Goal: Task Accomplishment & Management: Complete application form

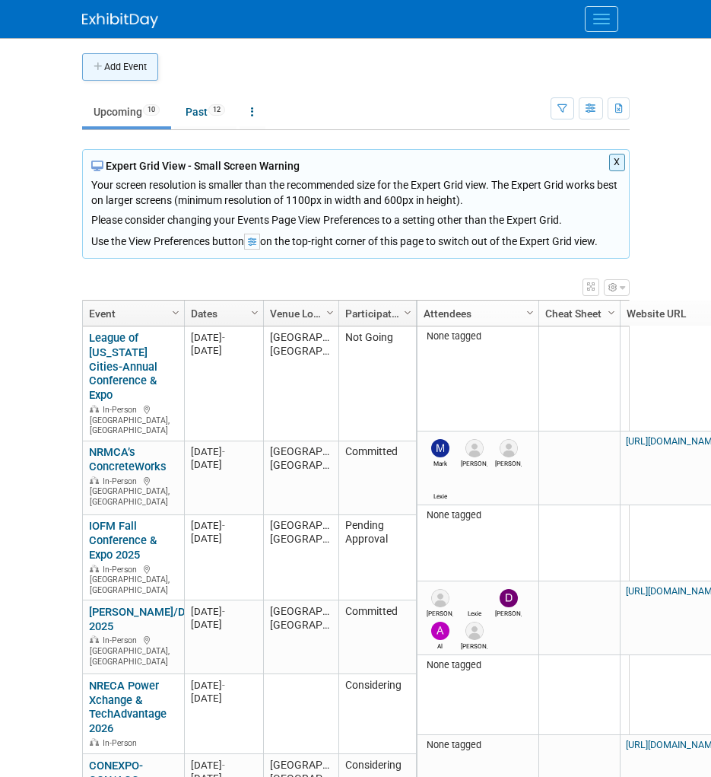
click at [103, 63] on icon "button" at bounding box center [99, 67] width 11 height 10
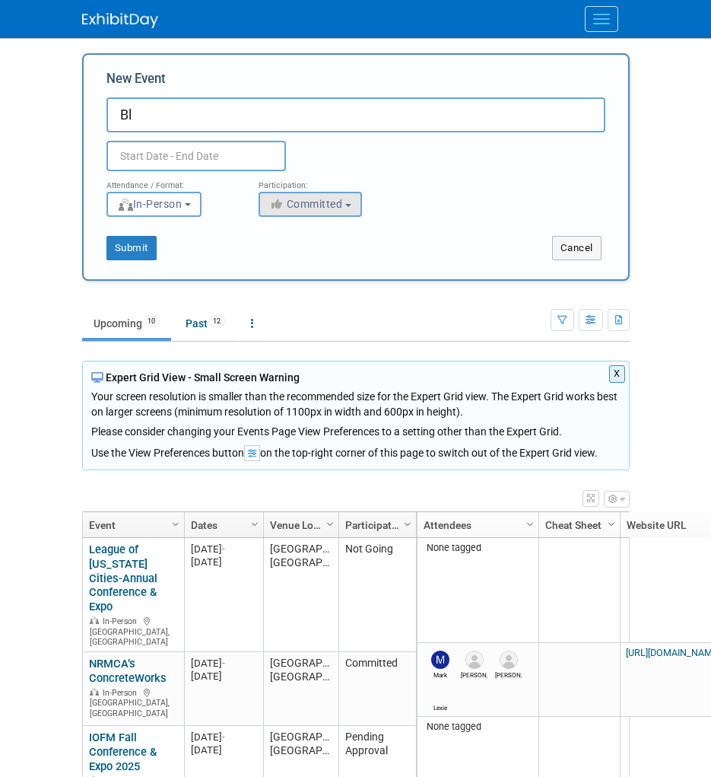
type input "B"
type input "BLUEPRINT 4D"
click at [215, 151] on input "text" at bounding box center [197, 156] width 180 height 30
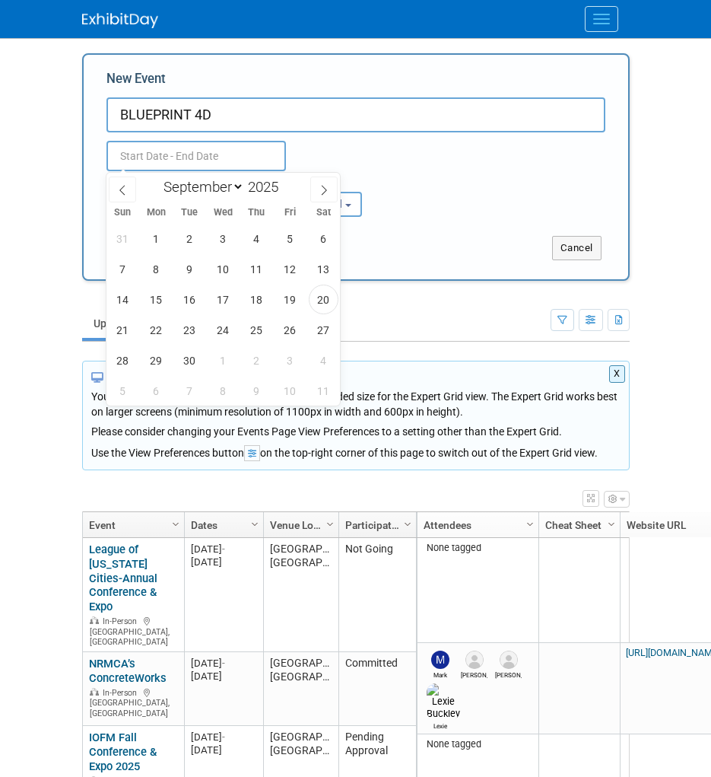
click at [677, 364] on body "REQUORDIT Events Add Event Bulk Upload Events Shareable Event Boards Recently V…" at bounding box center [355, 388] width 711 height 777
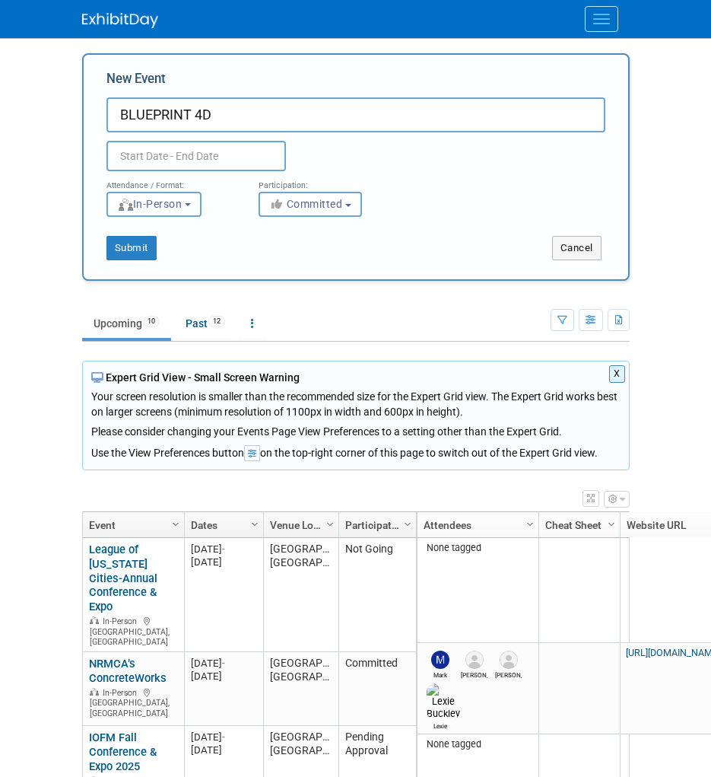
click at [202, 153] on input "text" at bounding box center [197, 156] width 180 height 30
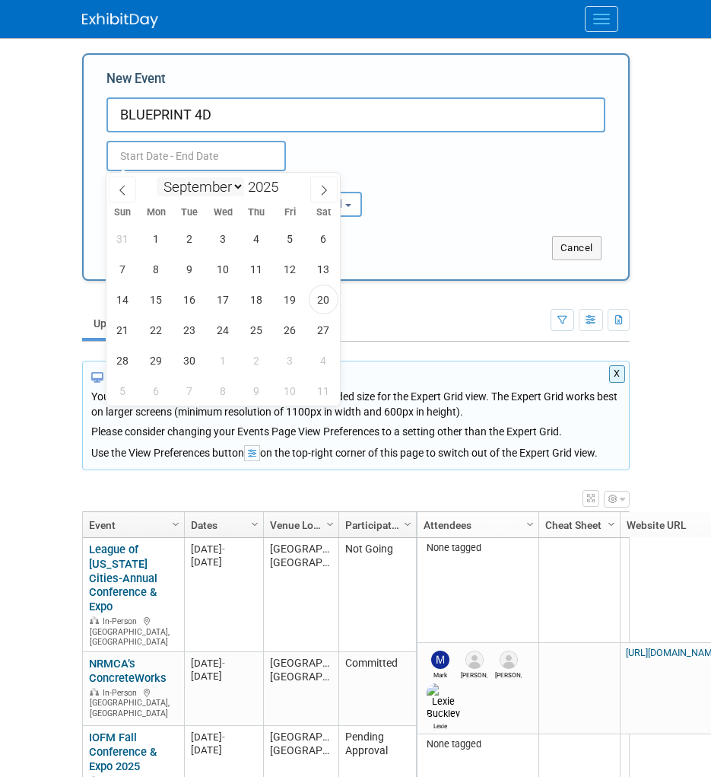
click at [217, 182] on select "January February March April May June July August September October November De…" at bounding box center [201, 186] width 88 height 19
select select "4"
click at [157, 177] on select "January February March April May June July August September October November De…" at bounding box center [201, 186] width 88 height 19
click at [286, 184] on span at bounding box center [284, 182] width 11 height 9
type input "2026"
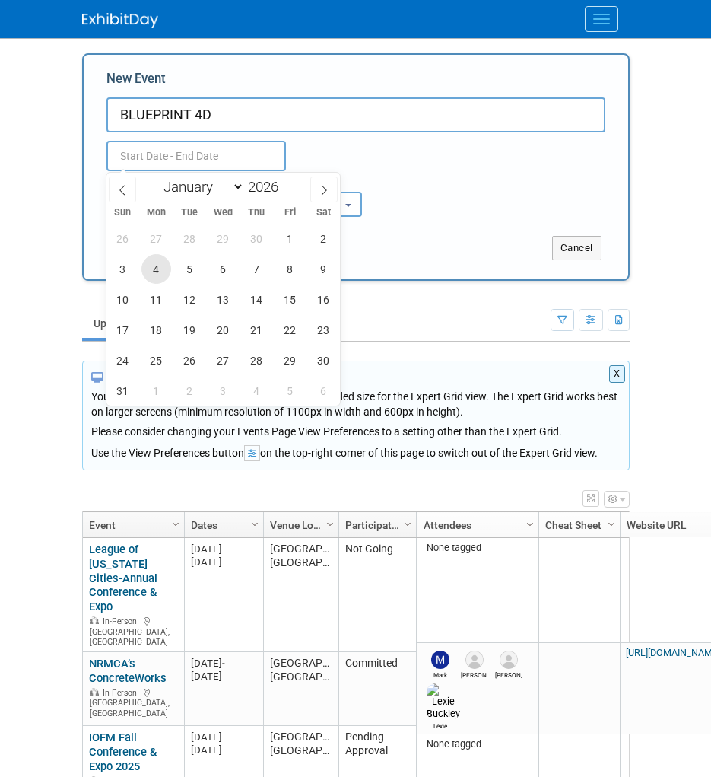
click at [163, 270] on span "4" at bounding box center [157, 269] width 30 height 30
click at [251, 276] on span "7" at bounding box center [257, 269] width 30 height 30
type input "[DATE] to [DATE]"
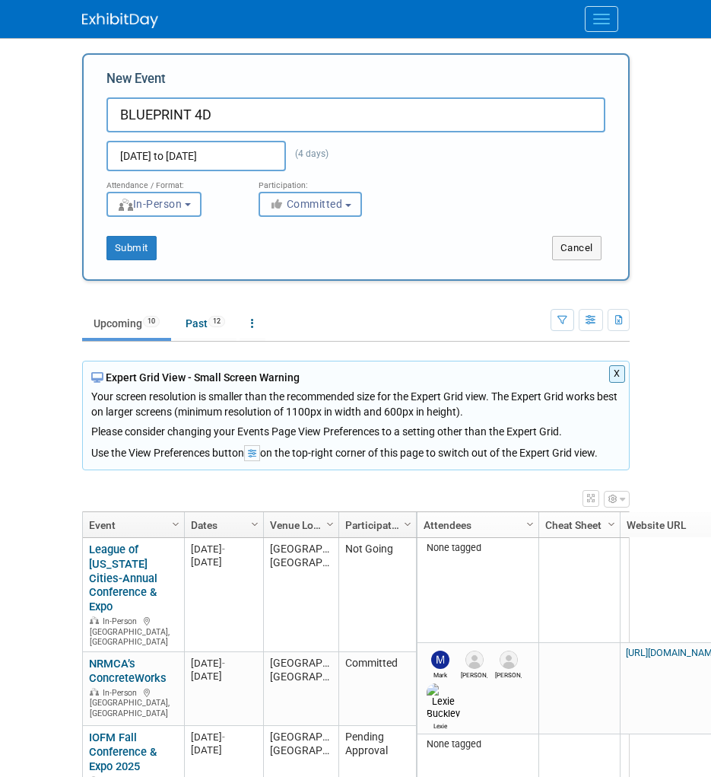
click at [313, 205] on span "Committed" at bounding box center [306, 204] width 74 height 12
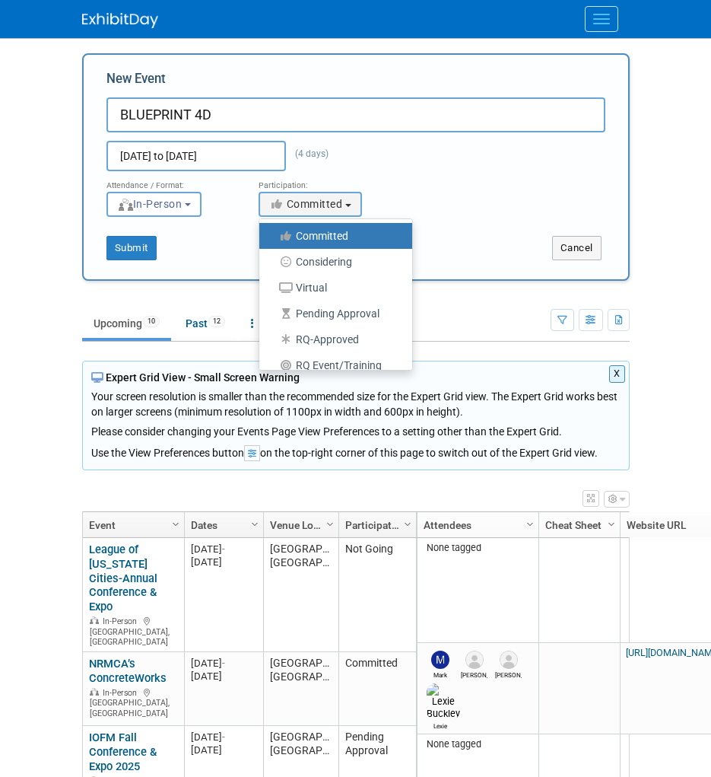
click at [354, 266] on label "Considering" at bounding box center [332, 262] width 130 height 20
click at [273, 266] on input "Considering" at bounding box center [268, 262] width 10 height 10
select select "2"
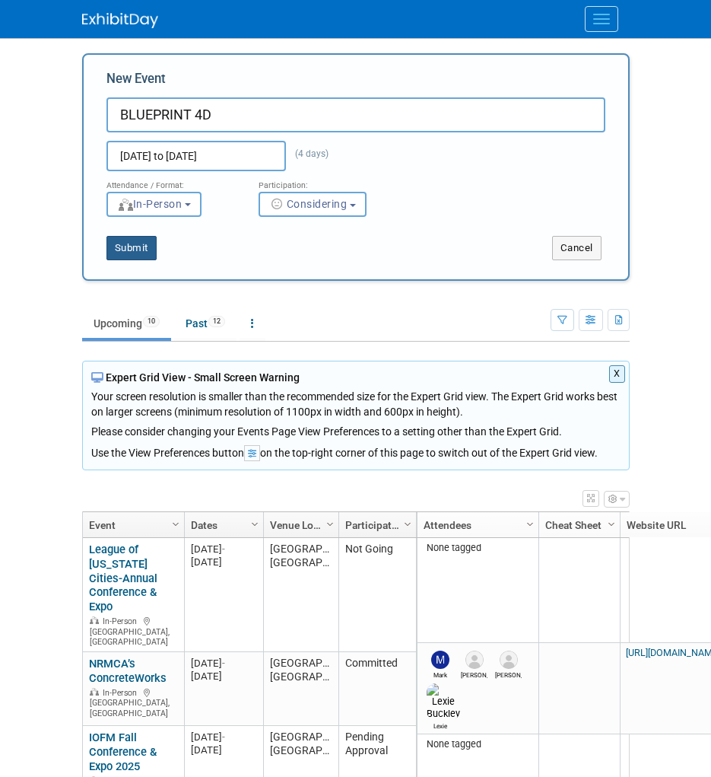
click at [134, 250] on button "Submit" at bounding box center [132, 248] width 50 height 24
type input "BLUEPRINT 4D"
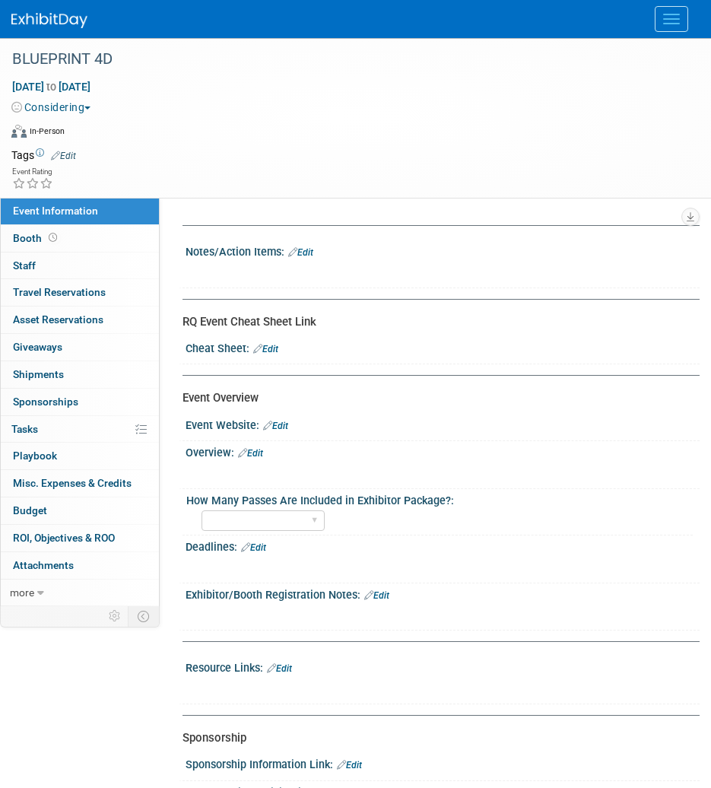
click at [398, 339] on div "Cheat Sheet: Edit" at bounding box center [443, 347] width 514 height 20
click at [283, 427] on link "Edit" at bounding box center [275, 426] width 25 height 11
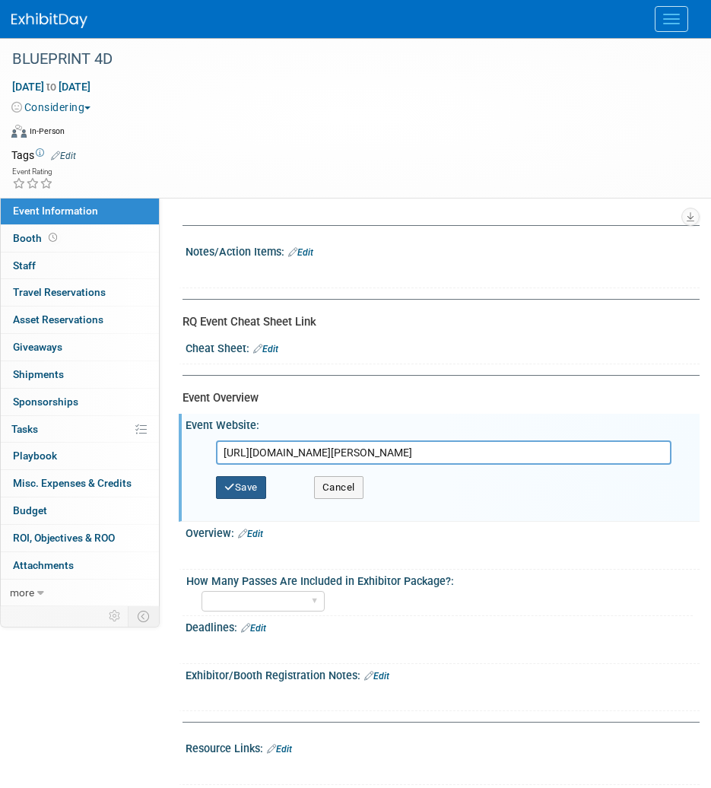
type input "[URL][DOMAIN_NAME][PERSON_NAME]"
click at [249, 495] on button "Save" at bounding box center [241, 487] width 50 height 23
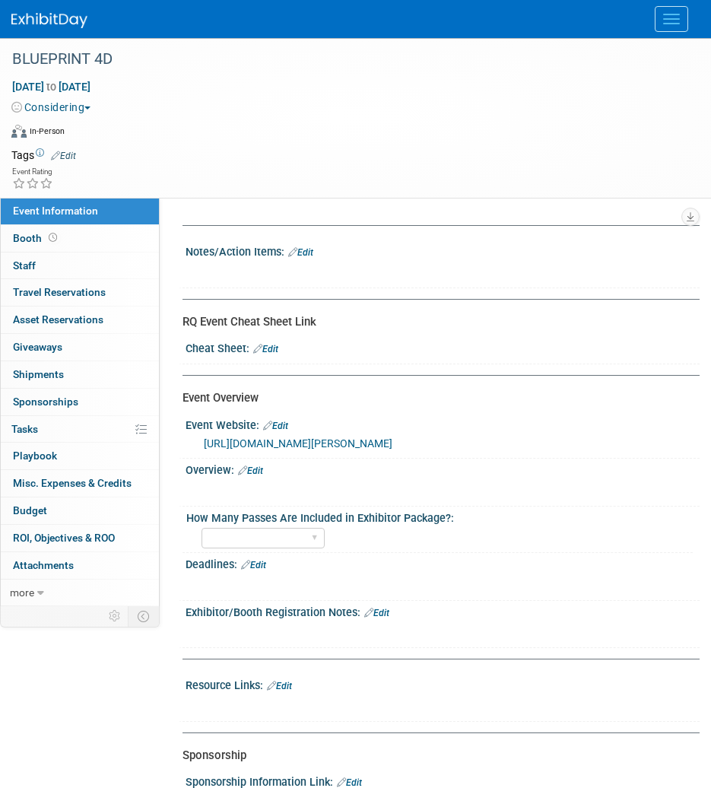
click at [57, 21] on img at bounding box center [49, 20] width 76 height 15
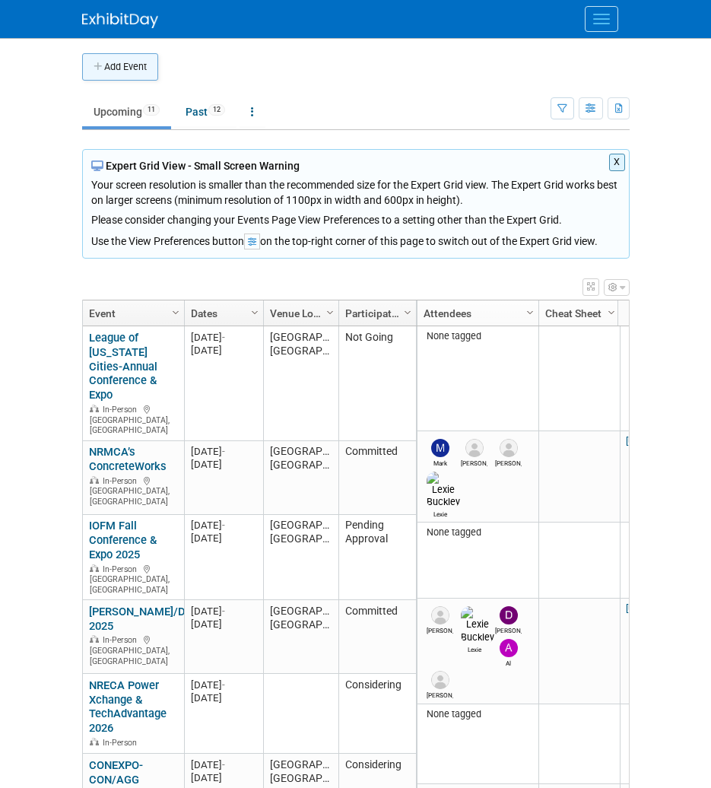
click at [133, 68] on button "Add Event" at bounding box center [120, 66] width 76 height 27
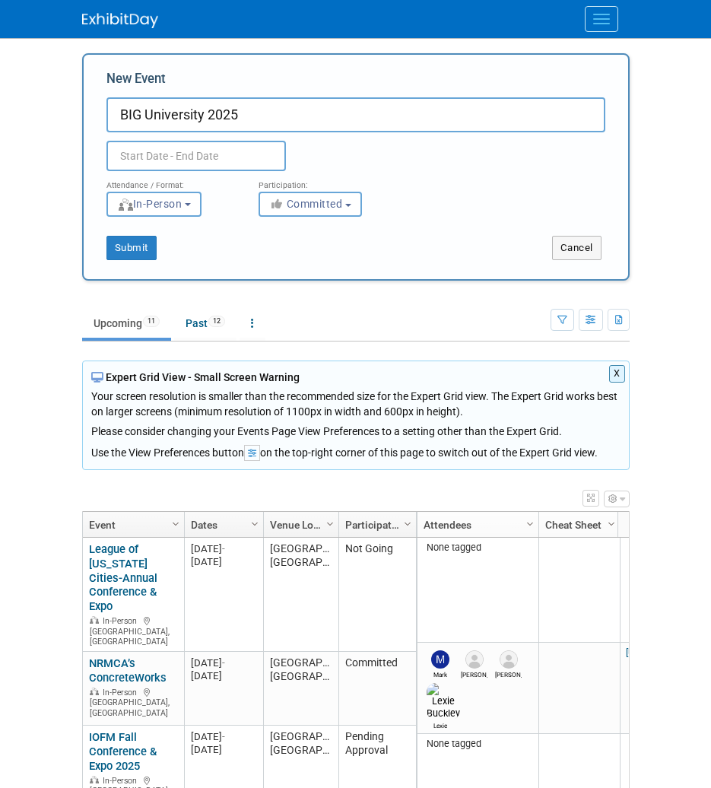
type input "BIG University 2025"
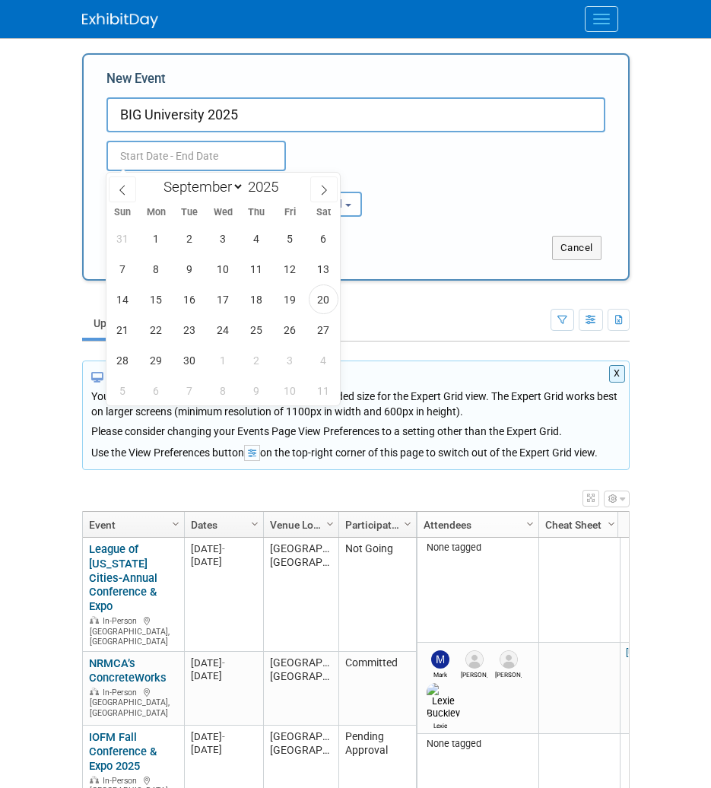
click at [205, 158] on input "text" at bounding box center [197, 156] width 180 height 30
click at [253, 295] on span "18" at bounding box center [257, 300] width 30 height 30
type input "Sep 18, 2025 to Sep 18, 2025"
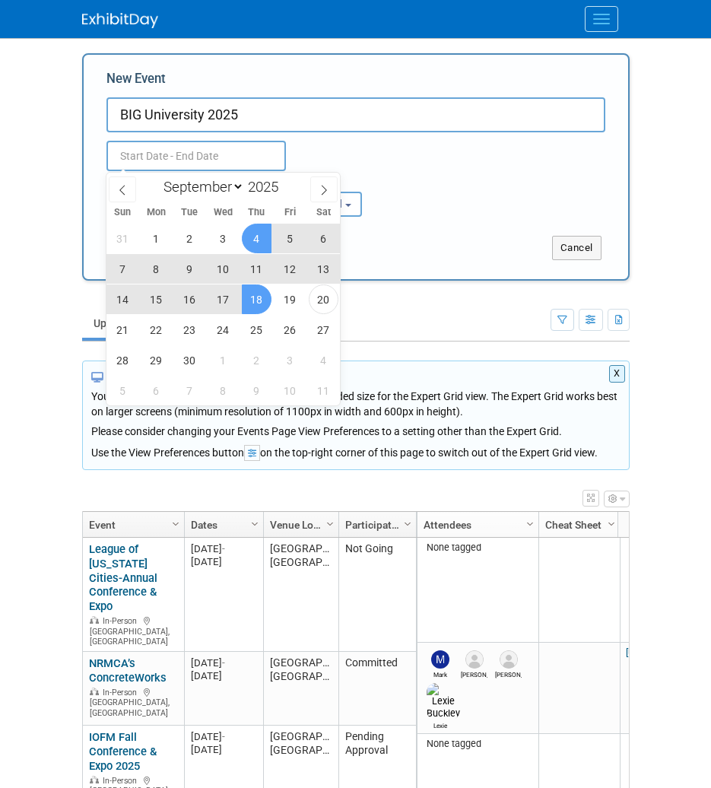
type input "Sep 18, 2025 to Sep 18, 2025"
click at [342, 142] on div "Sep 18, 2025 to Sep 18, 2025" at bounding box center [224, 154] width 259 height 27
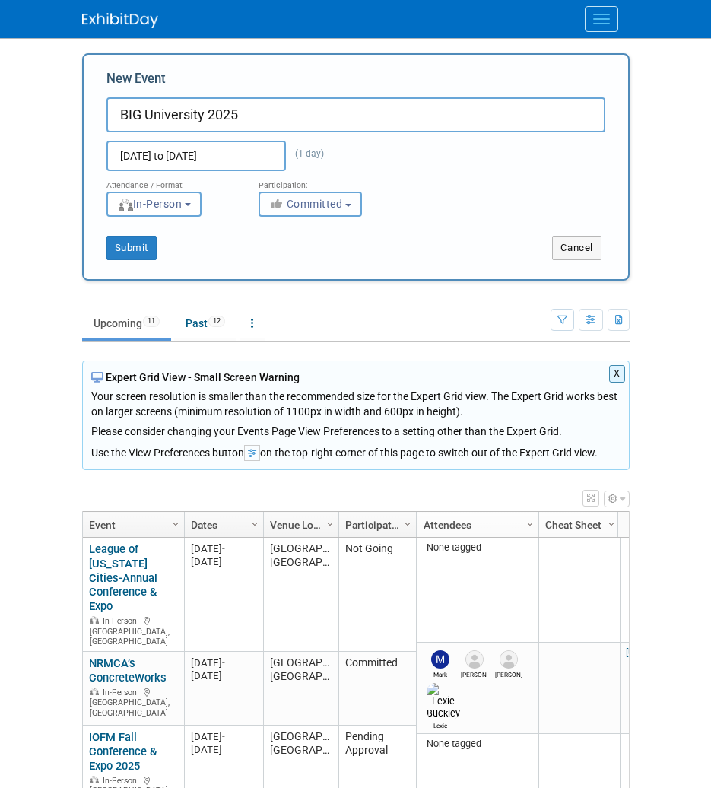
click at [280, 202] on icon "button" at bounding box center [278, 204] width 18 height 11
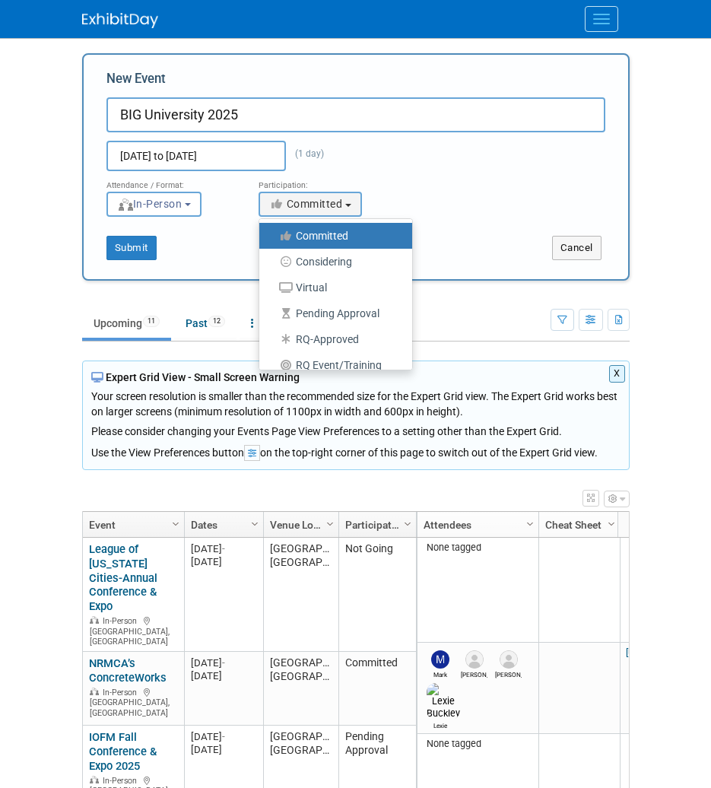
click at [325, 259] on label "Considering" at bounding box center [332, 262] width 130 height 20
click at [273, 259] on input "Considering" at bounding box center [268, 262] width 10 height 10
select select "2"
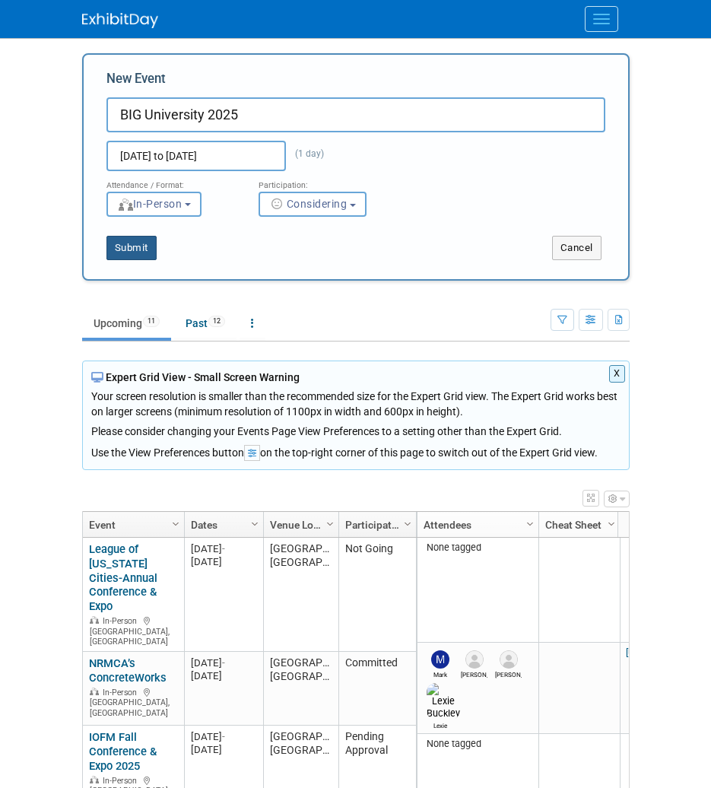
click at [143, 245] on button "Submit" at bounding box center [132, 248] width 50 height 24
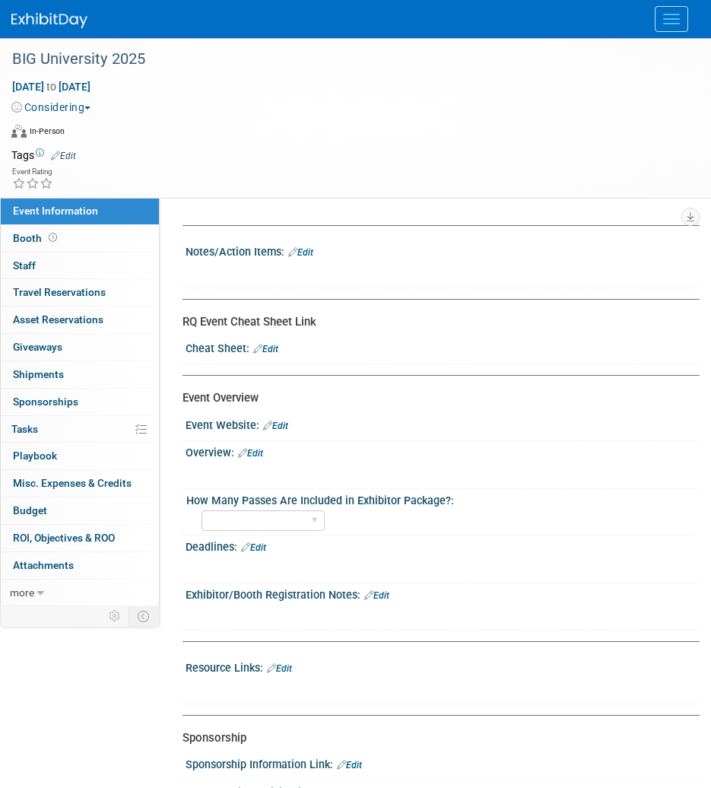
click at [285, 427] on link "Edit" at bounding box center [275, 426] width 25 height 11
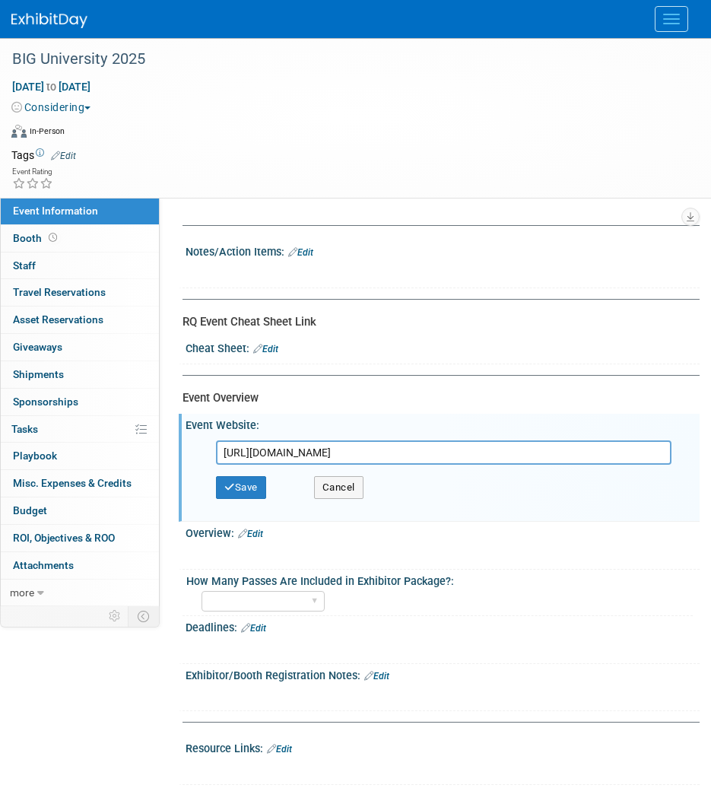
type input "https://go.businessinformationgroup.com/big-u-sponsorships"
click at [264, 476] on div "Save Cancel" at bounding box center [446, 488] width 460 height 46
click at [254, 484] on button "Save" at bounding box center [241, 487] width 50 height 23
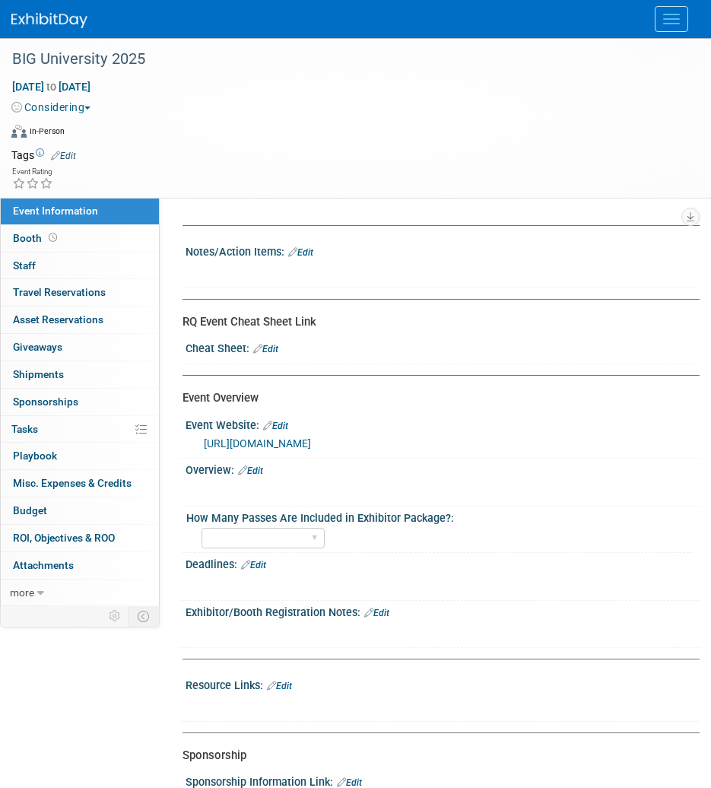
click at [313, 251] on link "Edit" at bounding box center [300, 252] width 25 height 11
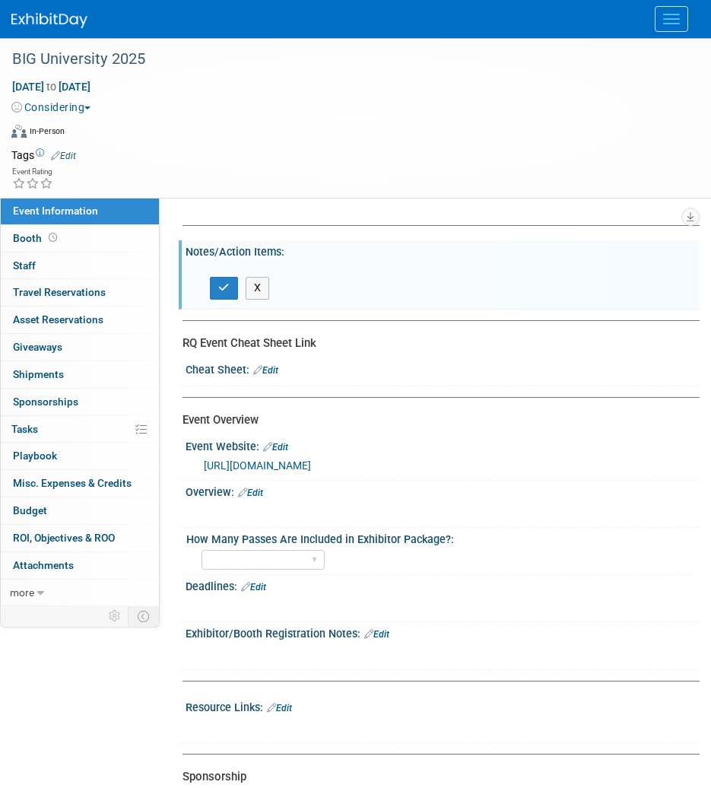
click at [390, 241] on div "Notes/Action Items: Edit" at bounding box center [443, 249] width 514 height 19
click at [376, 272] on div at bounding box center [435, 269] width 473 height 15
click at [311, 341] on div "RQ Event Cheat Sheet Link" at bounding box center [436, 344] width 506 height 16
click at [260, 284] on button "X" at bounding box center [258, 288] width 24 height 22
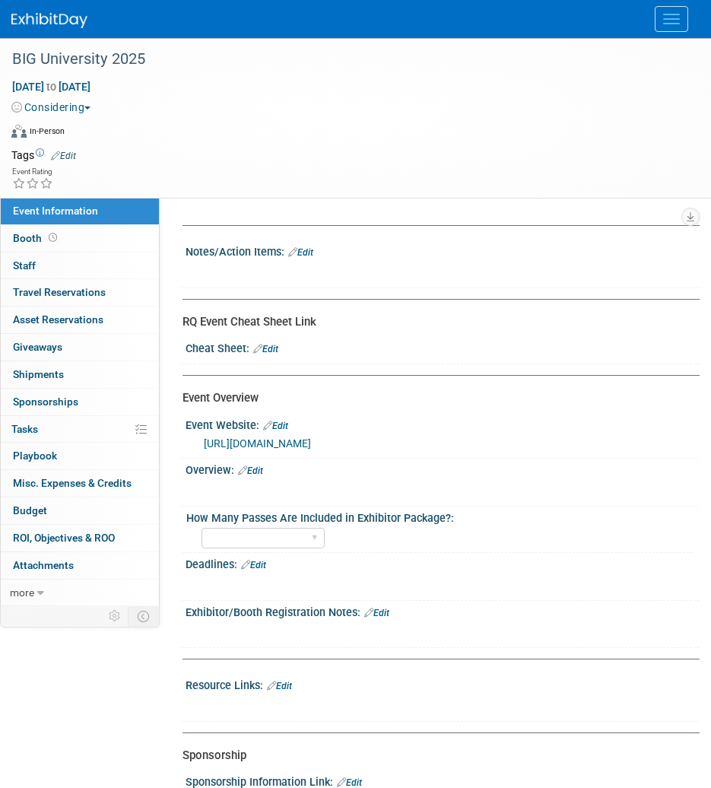
click at [261, 254] on div "Notes/Action Items: Edit" at bounding box center [443, 250] width 514 height 20
click at [311, 252] on link "Edit" at bounding box center [300, 252] width 25 height 11
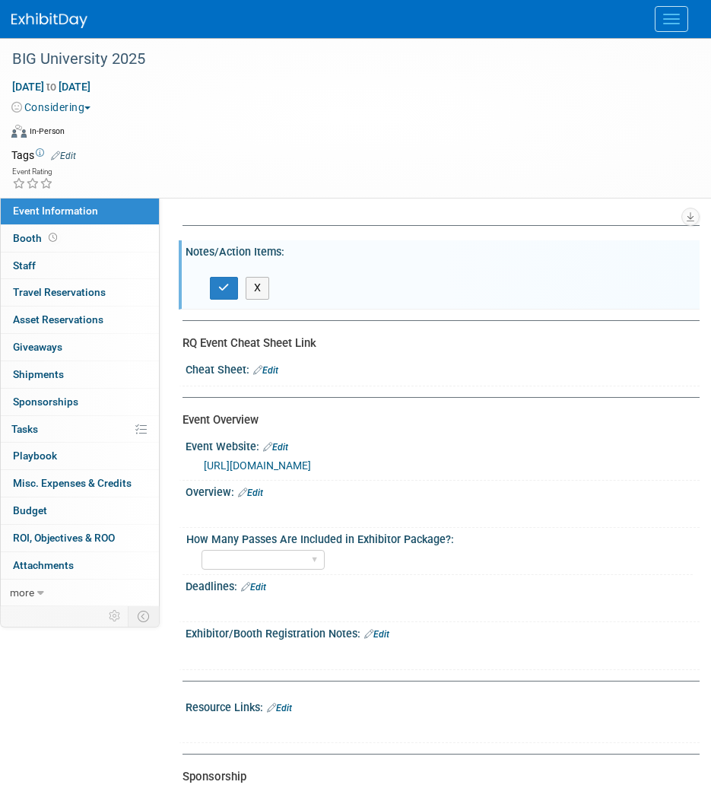
click at [302, 256] on div "Notes/Action Items: Edit" at bounding box center [443, 249] width 514 height 19
click at [282, 252] on div "Notes/Action Items: Edit" at bounding box center [443, 249] width 514 height 19
click at [282, 260] on div "X" at bounding box center [440, 280] width 495 height 45
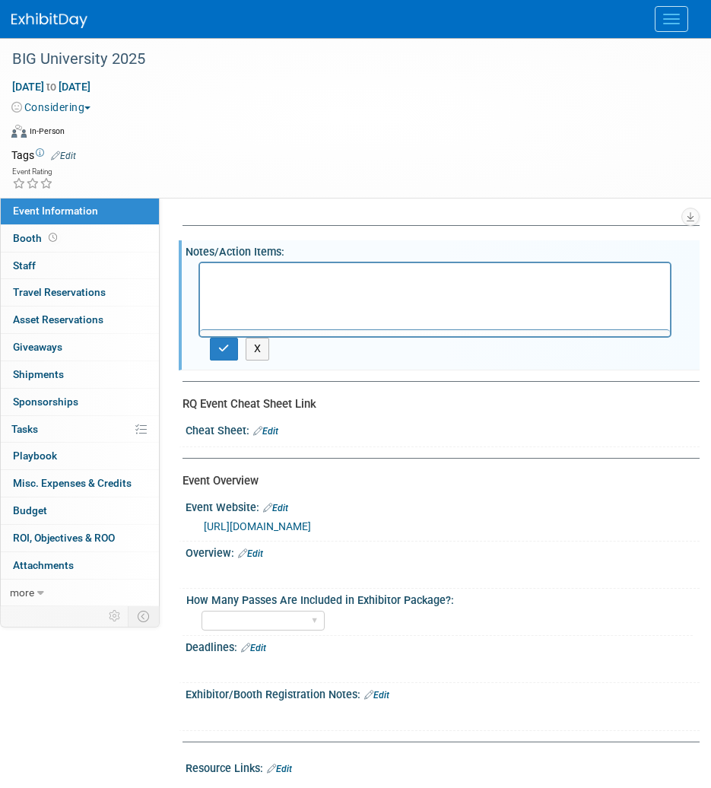
drag, startPoint x: 247, startPoint y: 265, endPoint x: 237, endPoint y: 265, distance: 9.9
click at [240, 265] on div at bounding box center [435, 300] width 473 height 76
click at [225, 278] on body "Rich Text Area. Press ALT-0 for help." at bounding box center [435, 276] width 454 height 15
drag, startPoint x: 157, startPoint y: 2, endPoint x: 358, endPoint y: 261, distance: 328.6
click at [358, 261] on div "X" at bounding box center [440, 311] width 495 height 106
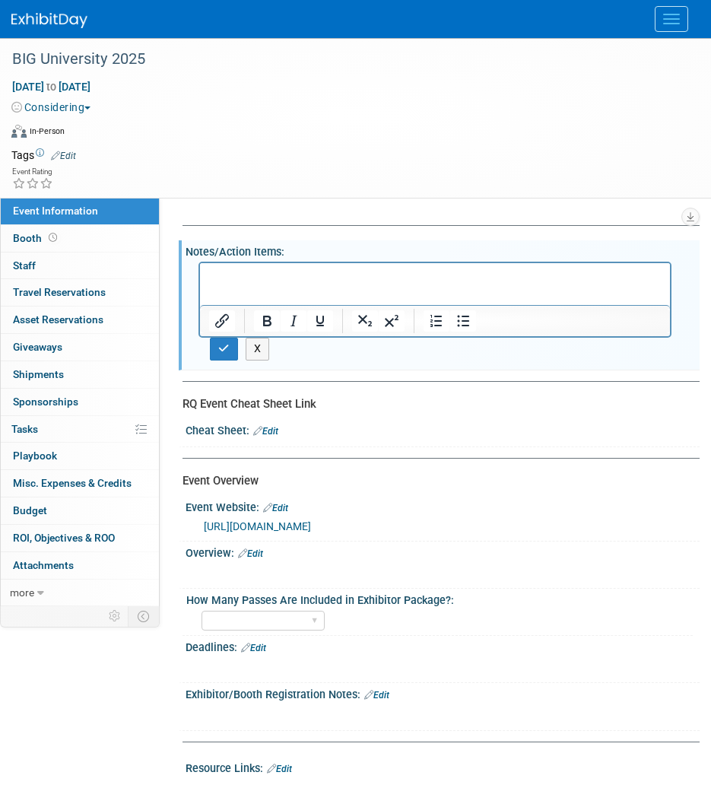
click at [361, 272] on p "Rich Text Area. Press ALT-0 for help." at bounding box center [435, 276] width 453 height 15
click at [437, 268] on html "🔗 BIG U Sponsorships" at bounding box center [435, 273] width 470 height 21
click at [356, 292] on p "🔗" at bounding box center [435, 292] width 453 height 15
click at [216, 349] on button "button" at bounding box center [224, 349] width 28 height 22
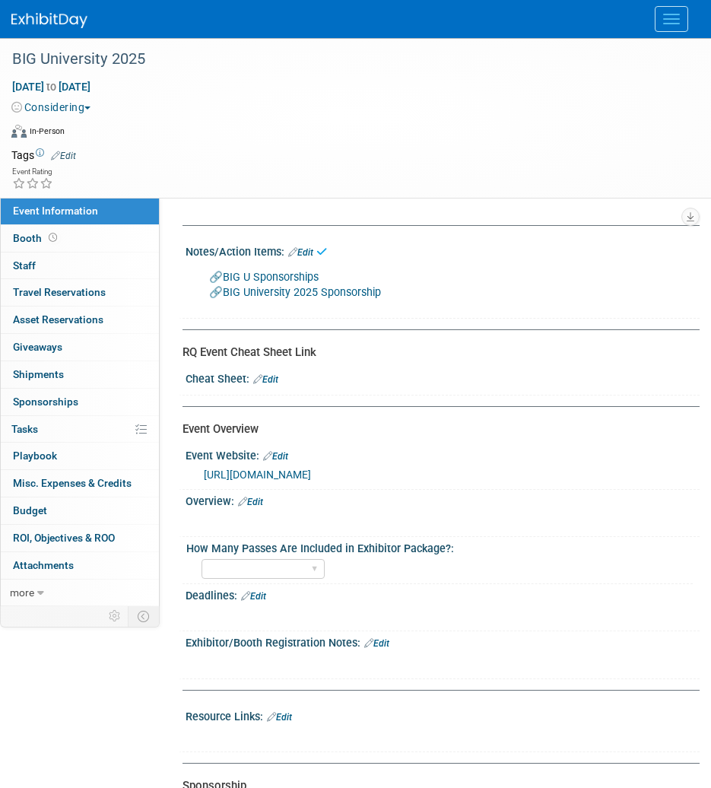
click at [61, 88] on span "Sep 18, 2025 to Sep 18, 2025" at bounding box center [51, 87] width 80 height 14
type input "Sep 18, 2025"
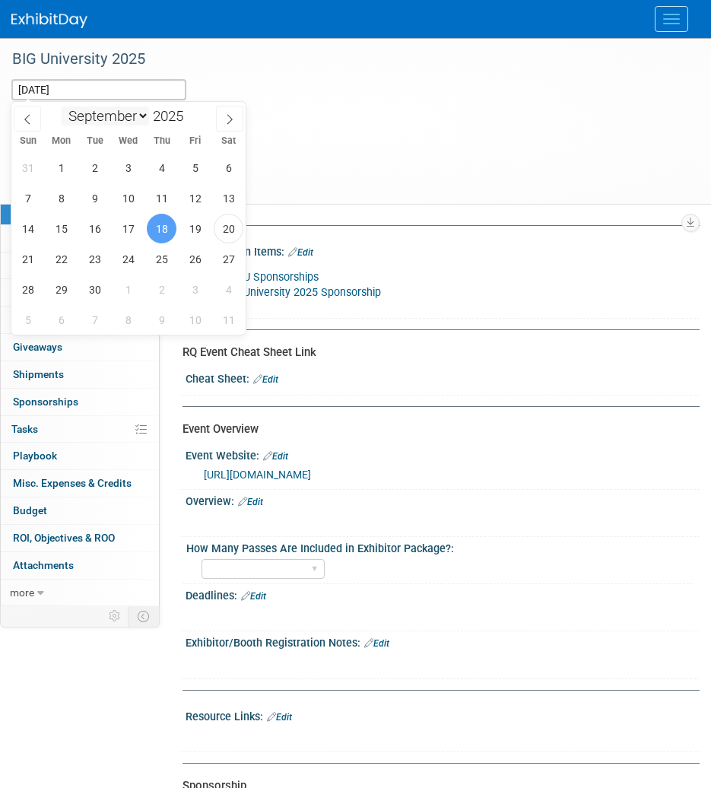
click at [136, 117] on select "January February March April May June July August September October November De…" at bounding box center [106, 116] width 88 height 19
select select "3"
click at [62, 107] on select "January February March April May June July August September October November De…" at bounding box center [106, 116] width 88 height 19
click at [35, 258] on span "20" at bounding box center [28, 259] width 30 height 30
type input "Apr 20, 2025"
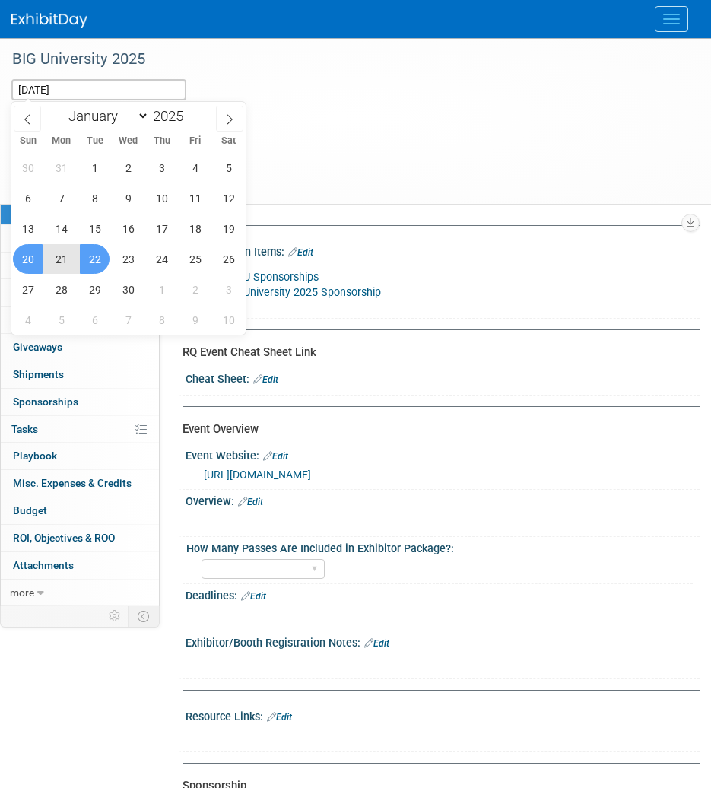
click at [95, 259] on span "22" at bounding box center [95, 259] width 30 height 30
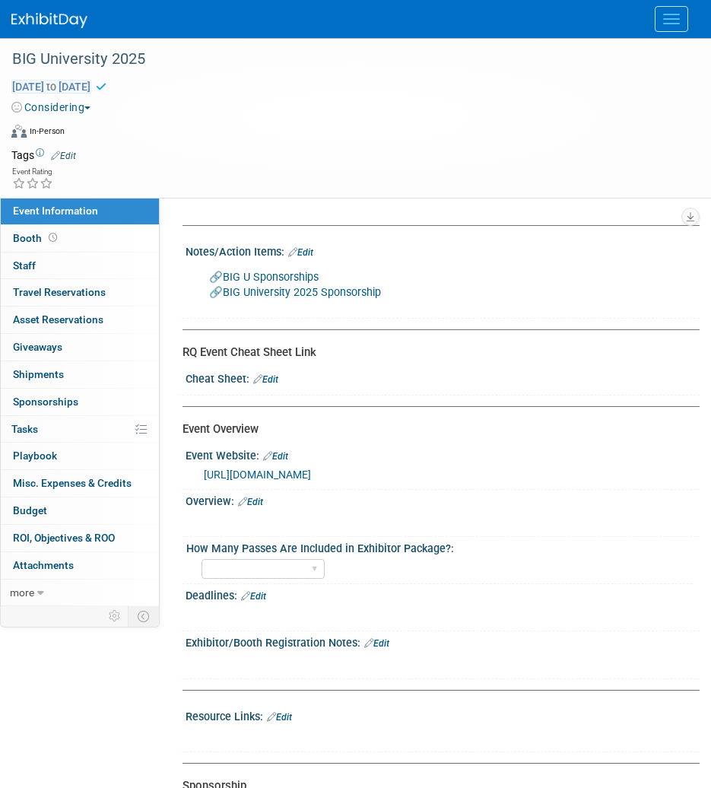
click at [91, 88] on span "Apr 20, 2025 to Apr 22, 2025" at bounding box center [51, 87] width 80 height 14
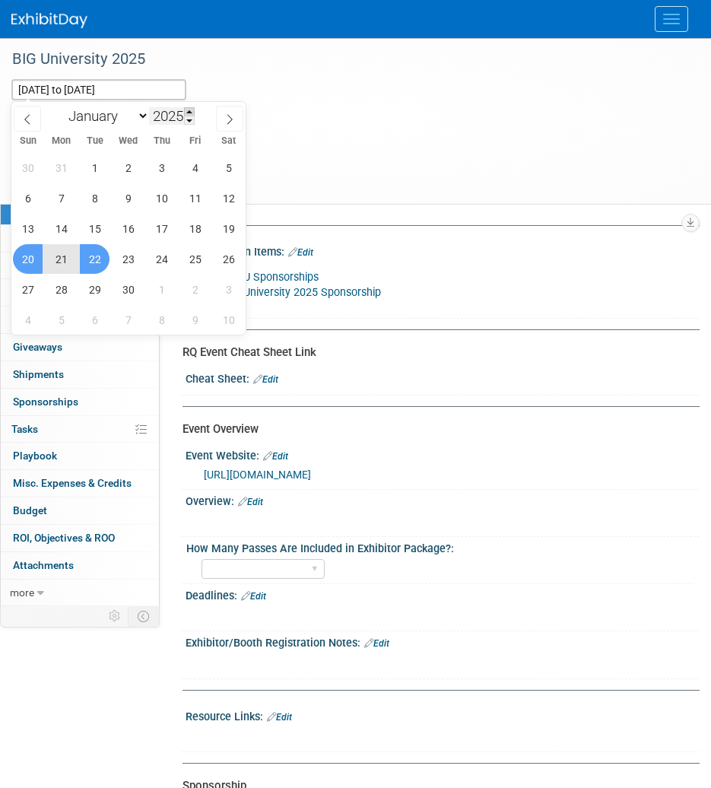
click at [193, 111] on span at bounding box center [189, 111] width 11 height 9
type input "2026"
click at [69, 266] on span "20" at bounding box center [61, 259] width 30 height 30
type input "Apr 20, 2026"
click at [129, 260] on span "22" at bounding box center [128, 259] width 30 height 30
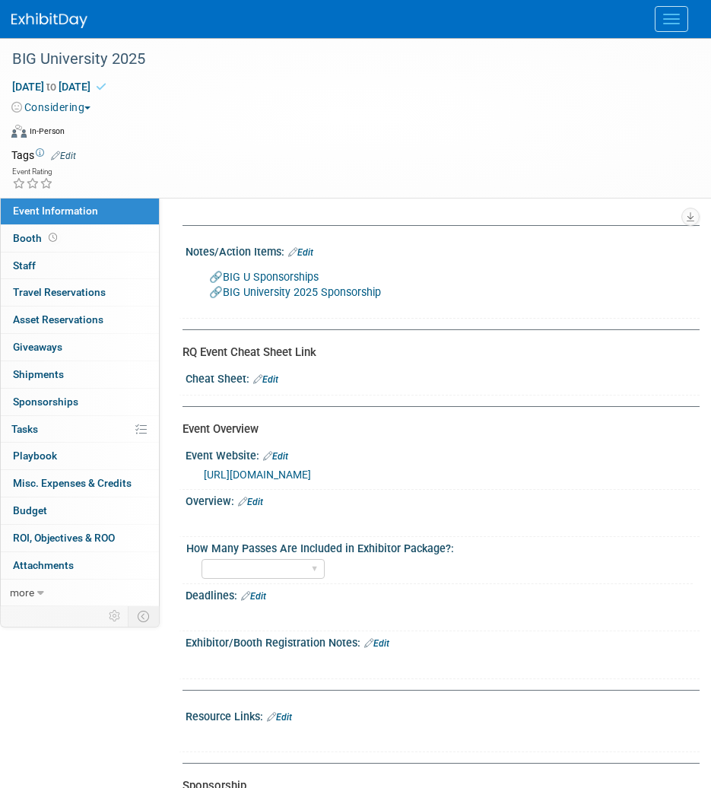
click at [181, 138] on div "Virtual In-Person Hybrid <img src="https://www.exhibitday.com/Images/Format-Vir…" at bounding box center [351, 134] width 681 height 23
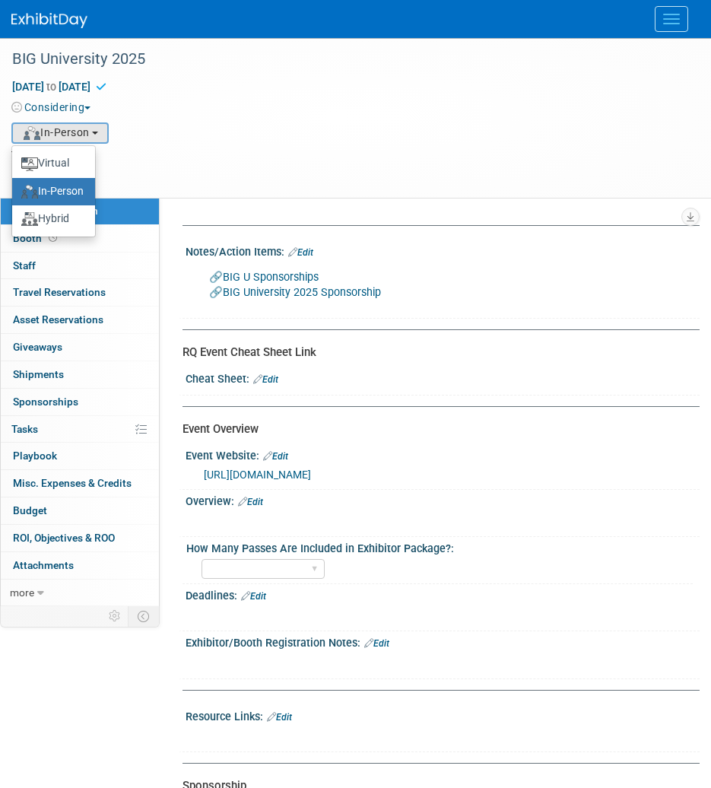
click at [307, 134] on div "Virtual In-Person Hybrid <img src="https://www.exhibitday.com/Images/Format-Vir…" at bounding box center [351, 134] width 681 height 23
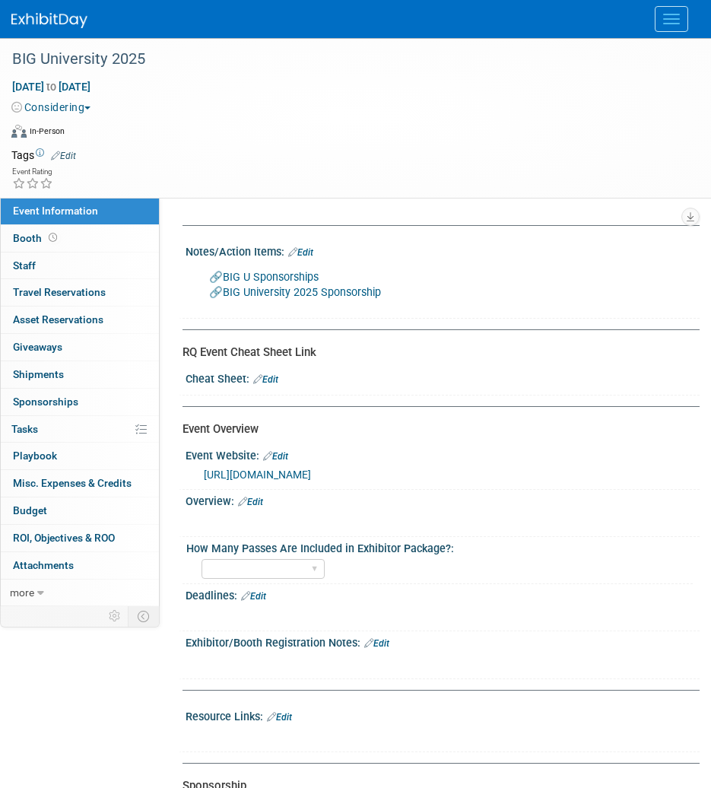
click at [310, 258] on div "Notes/Action Items: Edit 🔗 BIG U Sponsorships 🔗 BIG University 2025 Sponsorship…" at bounding box center [439, 279] width 521 height 78
click at [312, 248] on link "Edit" at bounding box center [300, 252] width 25 height 11
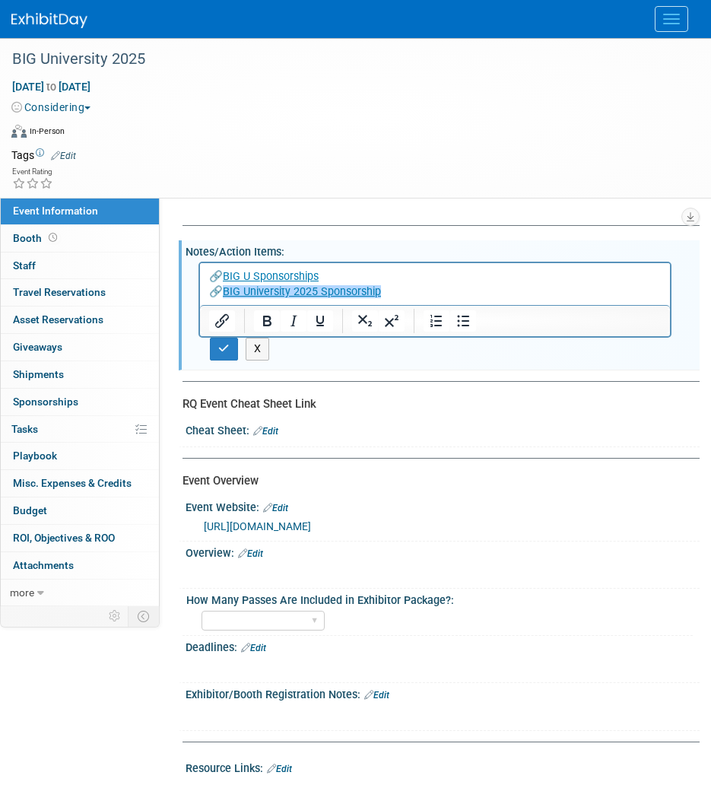
click at [416, 297] on p "🔗 BIG U Sponsorships 🔗 BIG University 2025 Sponsorship﻿" at bounding box center [435, 284] width 453 height 30
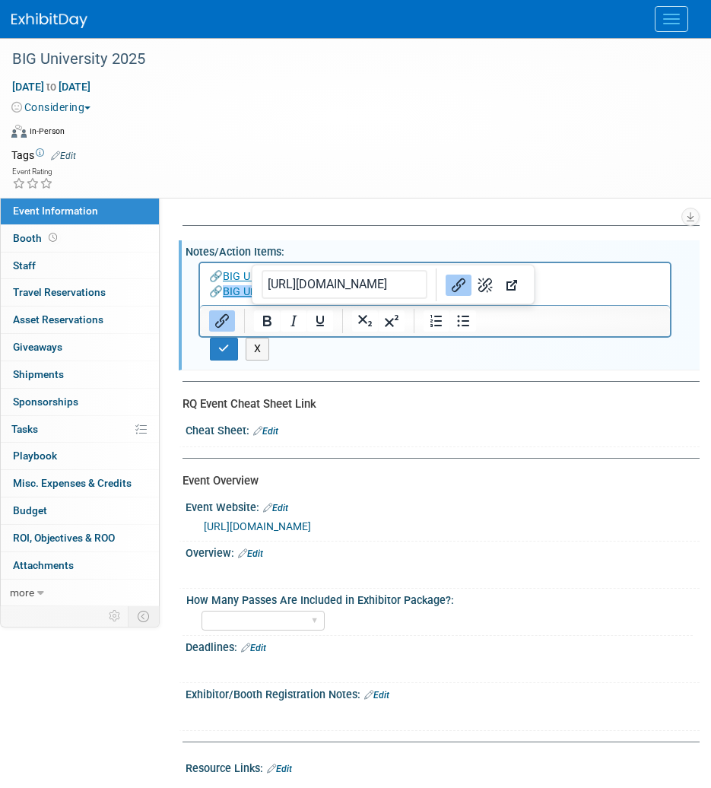
click at [587, 278] on p "🔗 BIG U Sponsorships 🔗 BIG University 2025 Sponsorship﻿" at bounding box center [435, 284] width 453 height 30
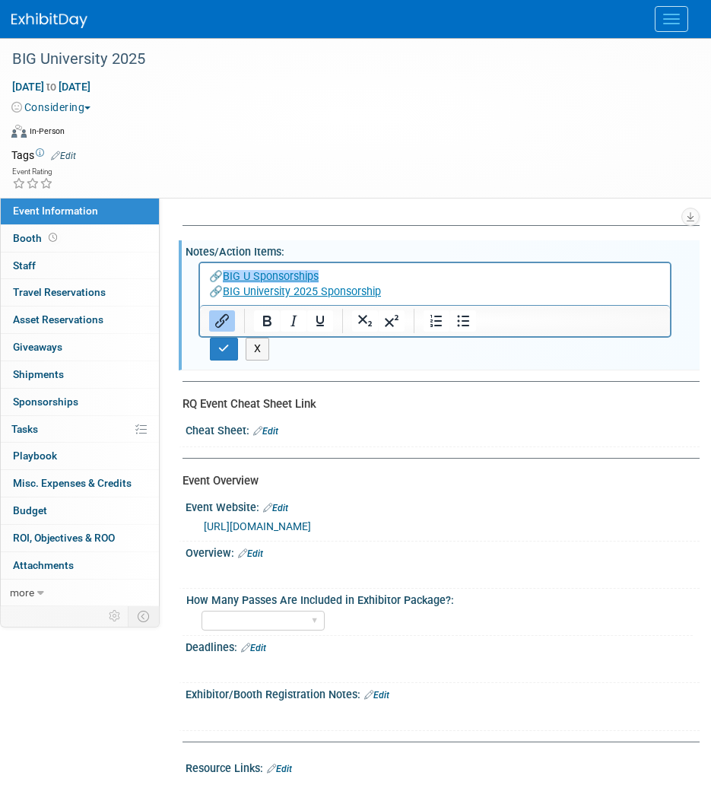
click at [512, 164] on div "Tags Edit" at bounding box center [346, 155] width 670 height 21
click at [445, 292] on p "🔗 BIG U Sponsorships﻿ 🔗 BIG University 2025 Sponsorship" at bounding box center [435, 284] width 453 height 30
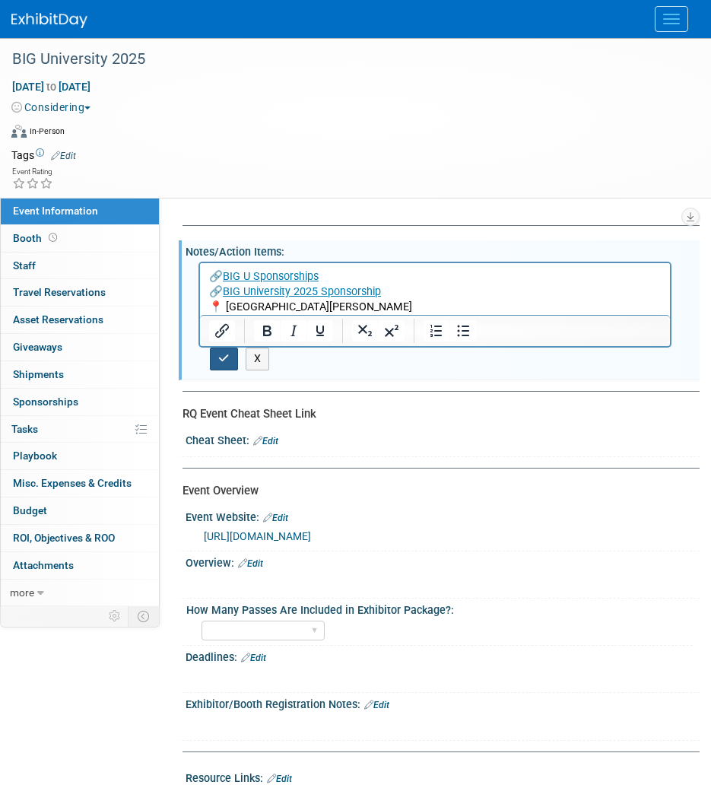
click at [224, 359] on icon "button" at bounding box center [223, 358] width 11 height 11
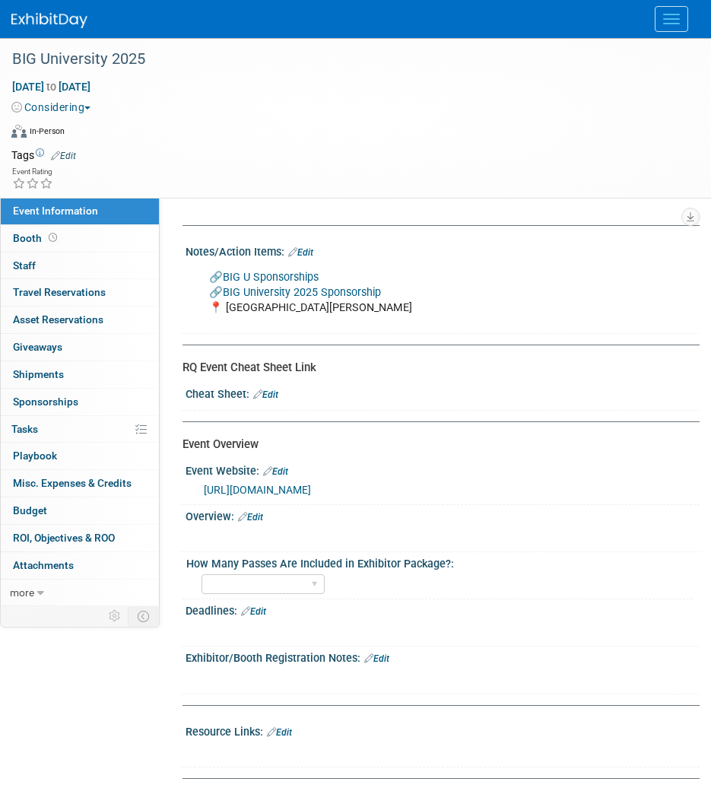
click at [514, 389] on div "Cheat Sheet: Edit" at bounding box center [443, 393] width 514 height 20
click at [306, 247] on link "Edit" at bounding box center [300, 252] width 25 height 11
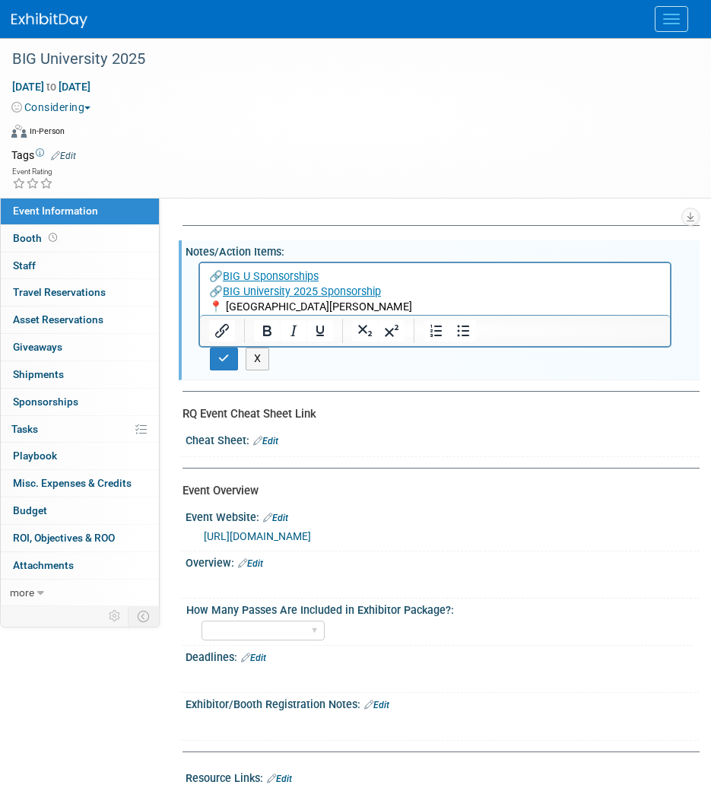
click at [321, 309] on p "🔗 BIG U Sponsorships 🔗 BIG University 2025 Sponsorship 📍 St. Louis" at bounding box center [435, 292] width 453 height 46
click at [317, 305] on p "🔗 BIG U Sponsorships 🔗 BIG University 2025 Sponsorship 📍 St. Louis" at bounding box center [435, 292] width 453 height 46
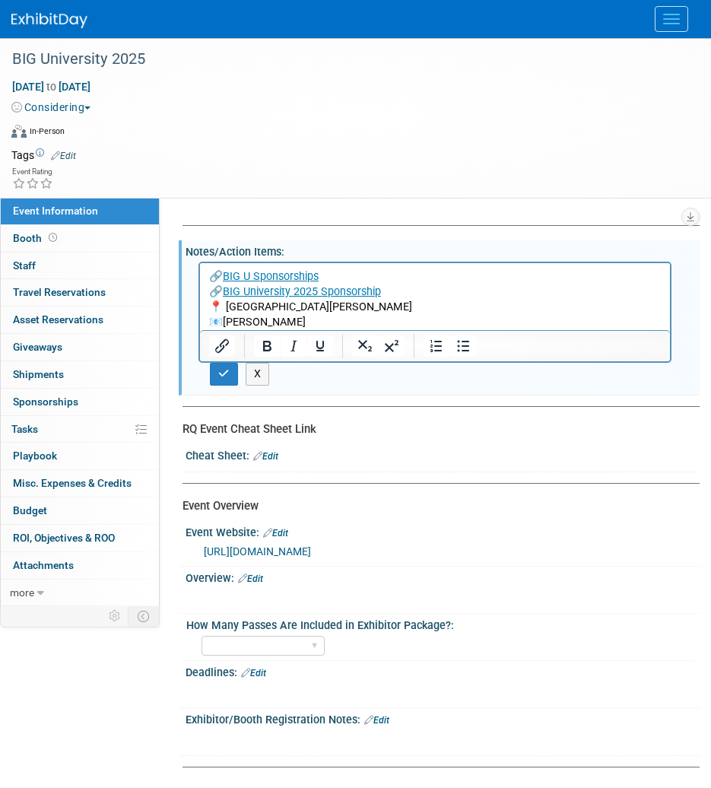
click at [326, 320] on p "📧Maura McGowan" at bounding box center [435, 322] width 453 height 15
click at [422, 321] on p "📧Maura McGowan:" at bounding box center [435, 322] width 453 height 15
click at [219, 380] on button "button" at bounding box center [224, 374] width 28 height 22
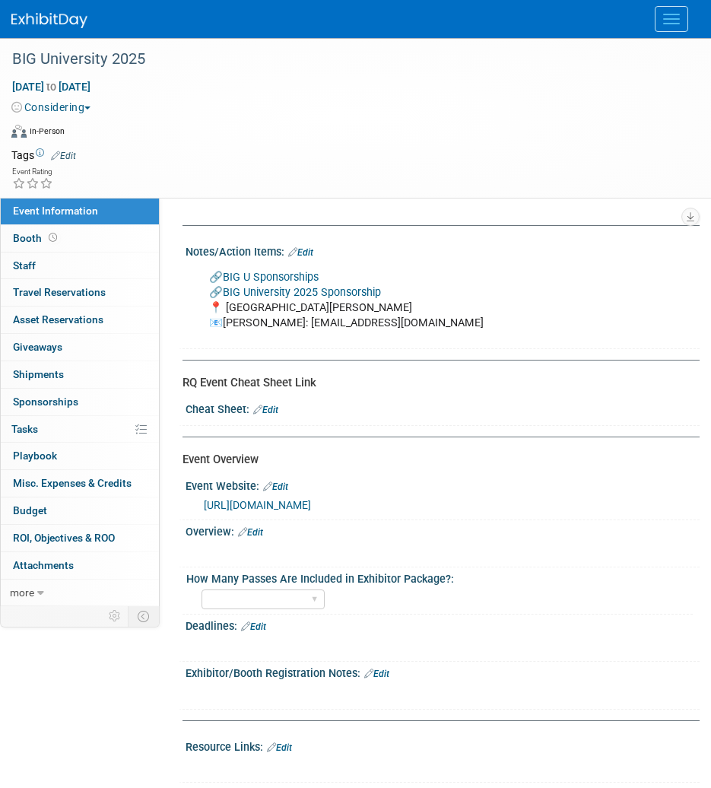
click at [311, 251] on link "Edit" at bounding box center [300, 252] width 25 height 11
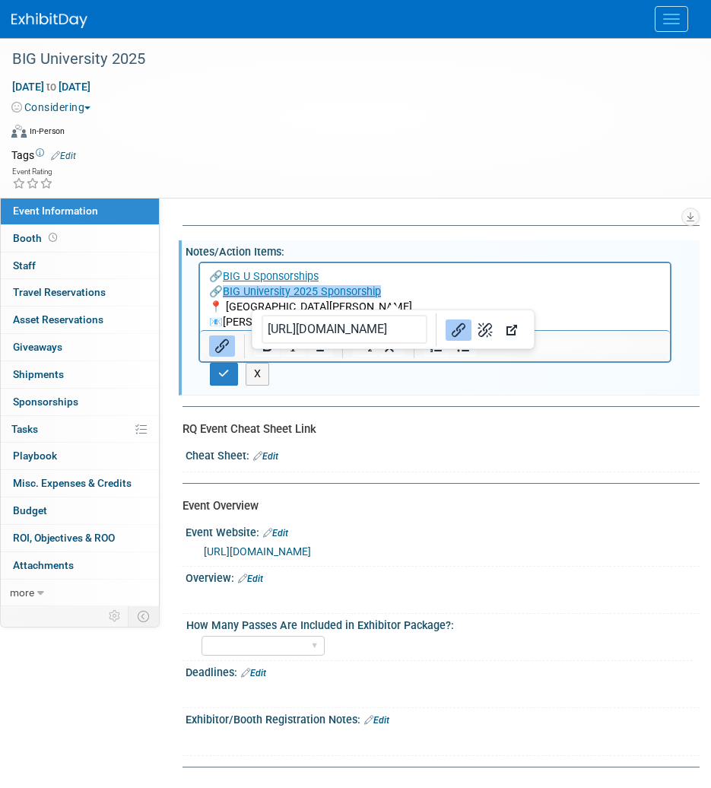
click at [437, 293] on p "🔗 BIG U Sponsorships 🔗 BIG University 2025 Sponsorship﻿ 📍 St. Louis 📧Maura McGo…" at bounding box center [435, 299] width 453 height 61
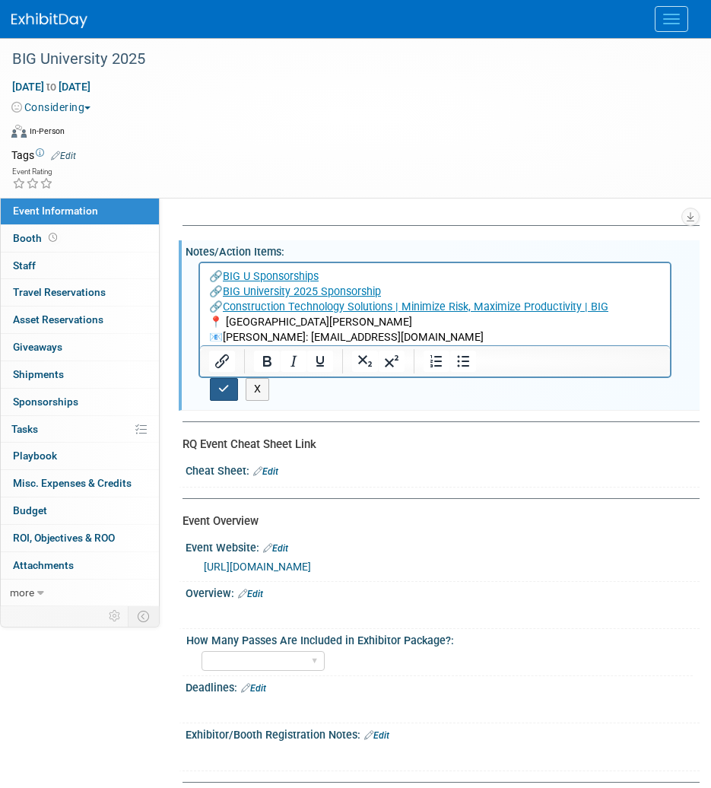
click at [226, 390] on icon "button" at bounding box center [223, 389] width 11 height 11
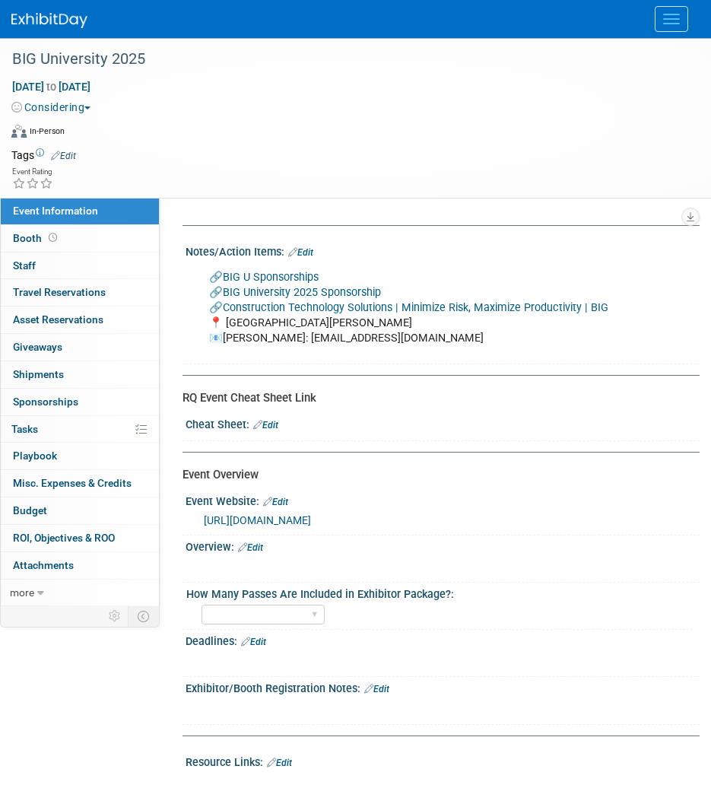
click at [49, 24] on img at bounding box center [49, 20] width 76 height 15
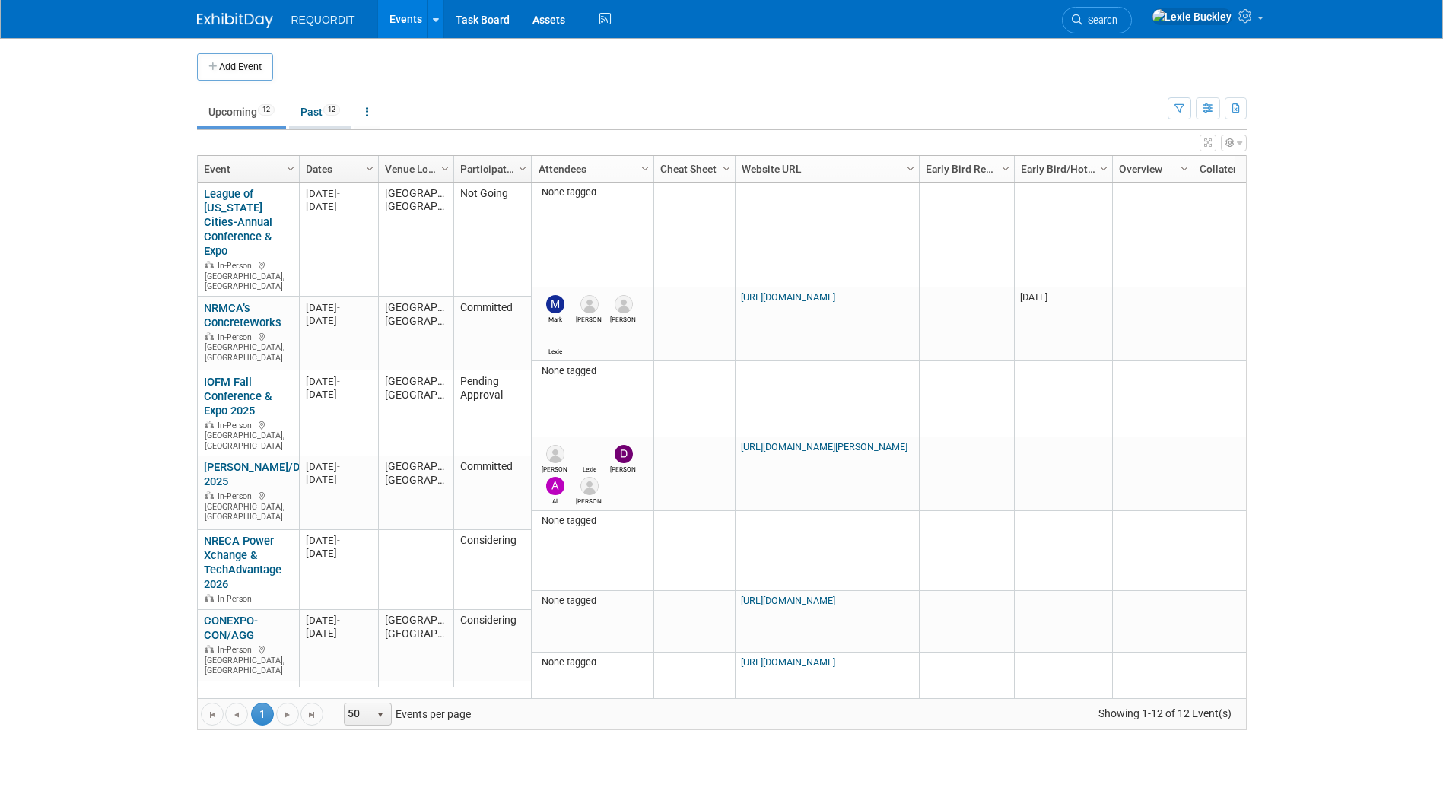
click at [318, 103] on link "Past 12" at bounding box center [320, 111] width 62 height 29
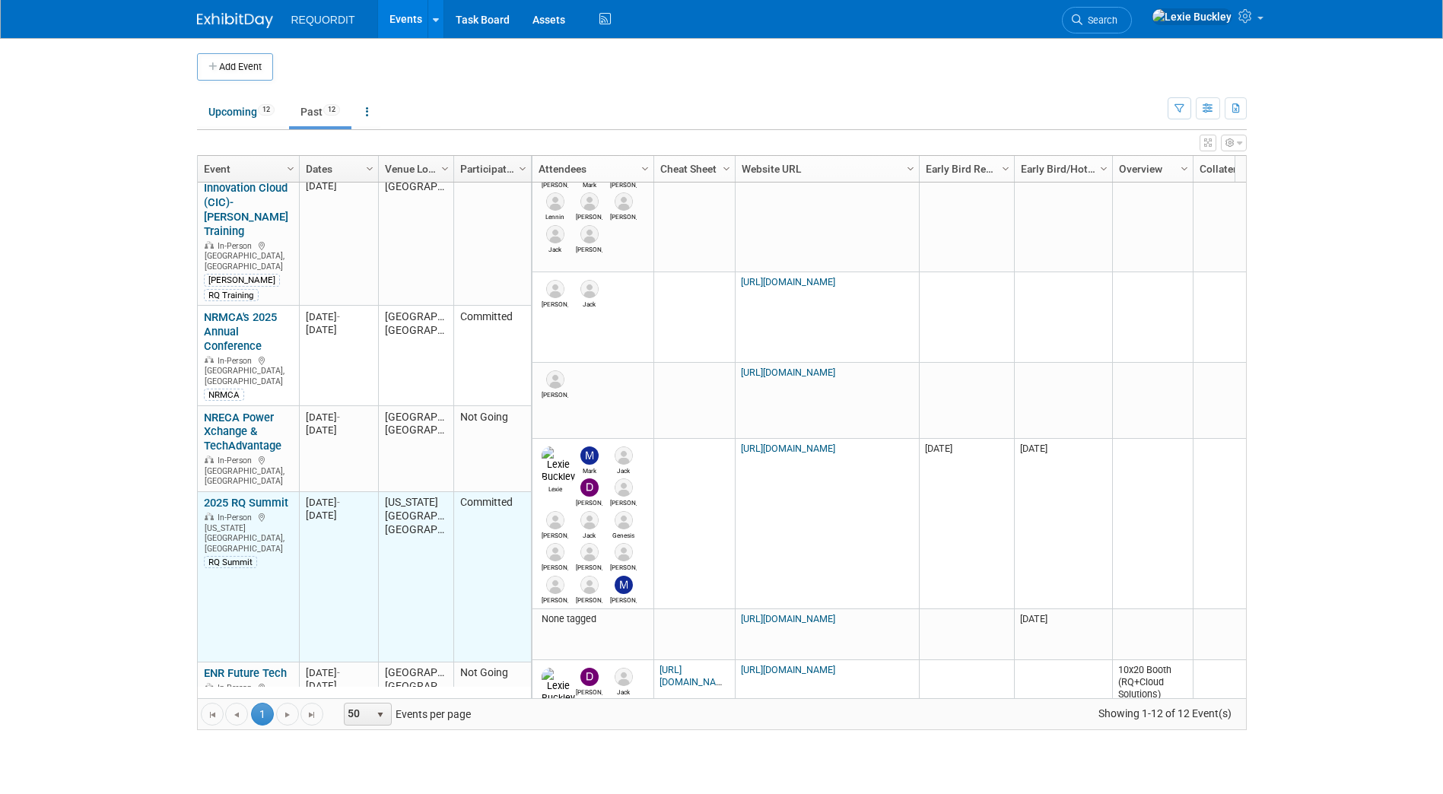
scroll to position [183, 0]
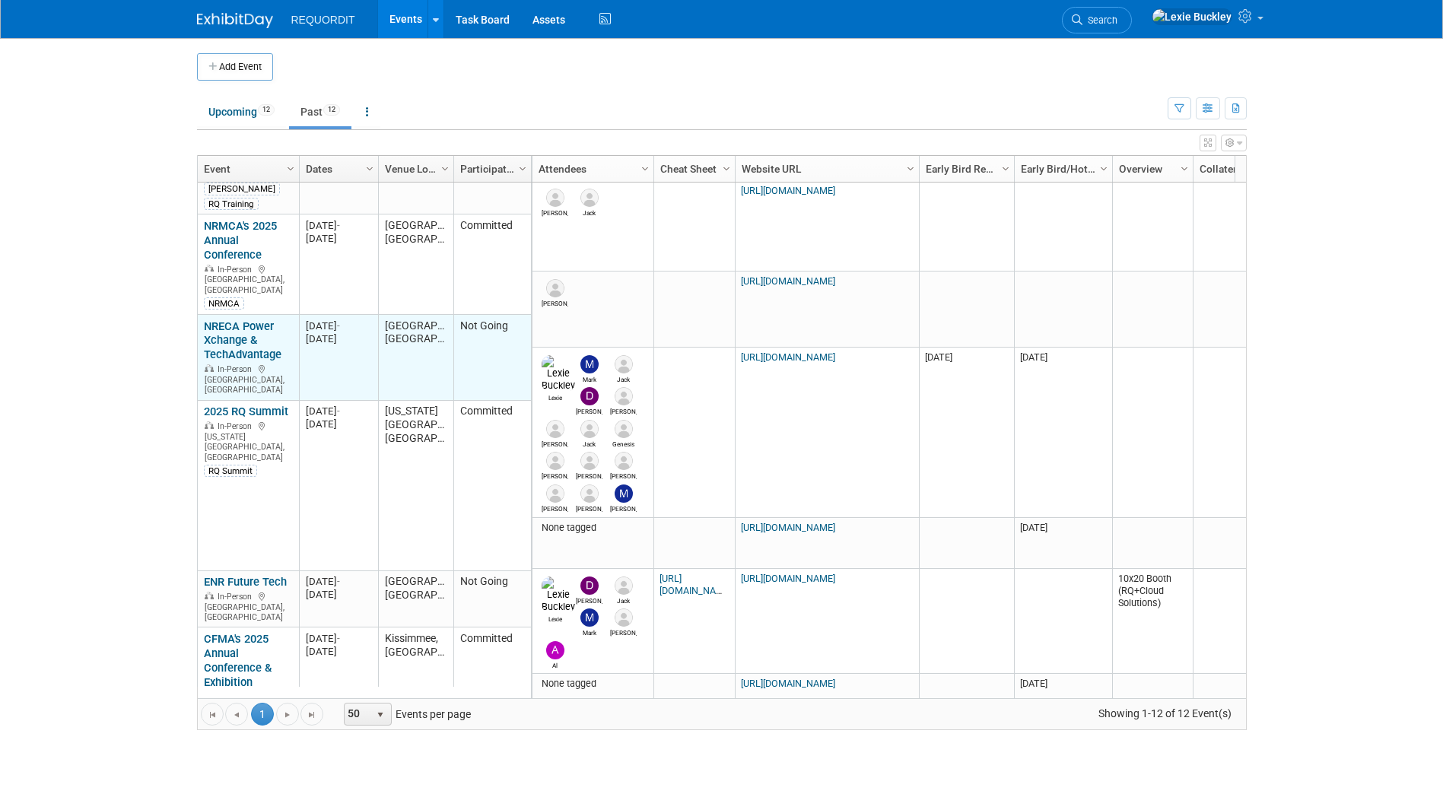
click at [224, 320] on link "NRECA Power Xchange & TechAdvantage" at bounding box center [243, 341] width 78 height 43
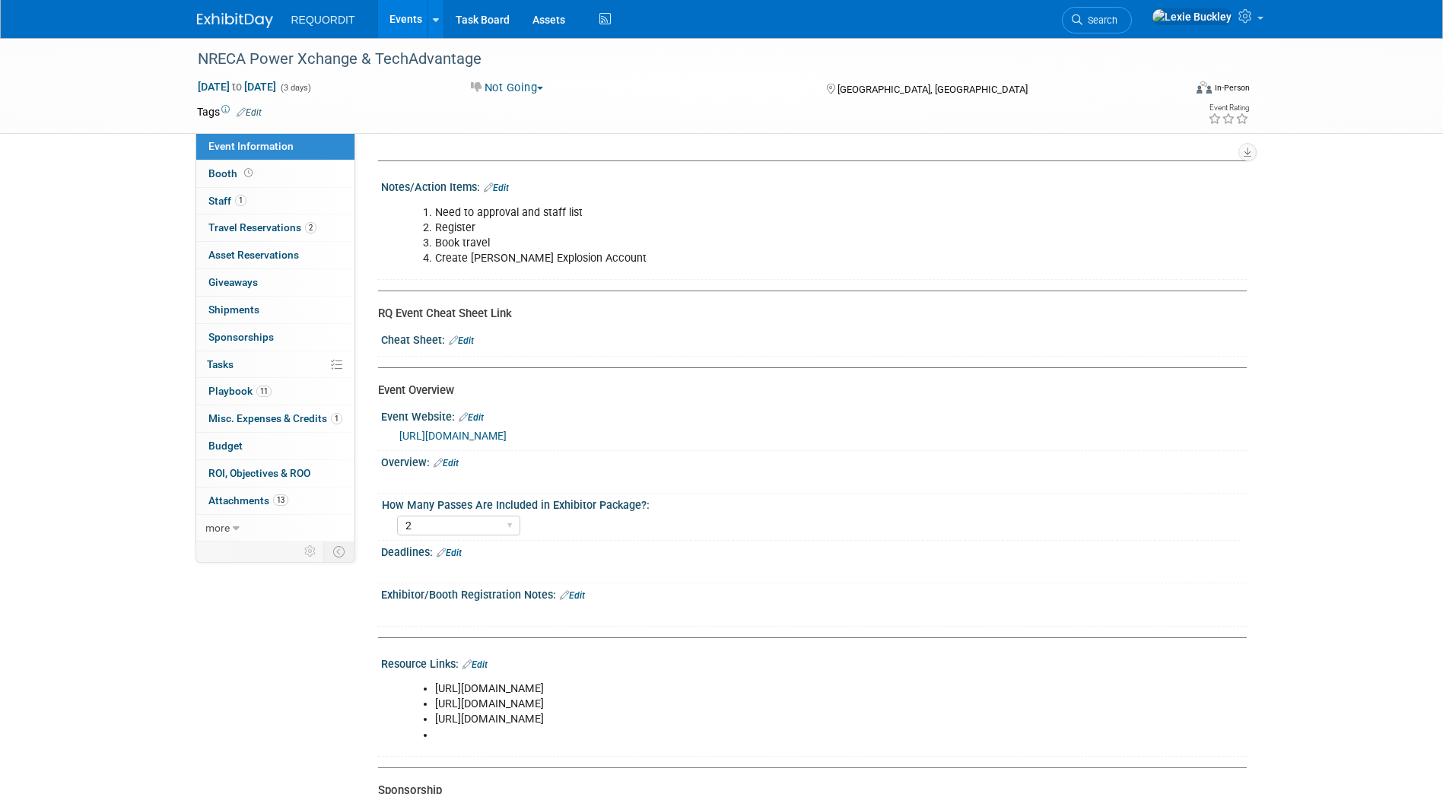
select select "2"
select select "Yes"
click at [507, 431] on link "[URL][DOMAIN_NAME]" at bounding box center [452, 436] width 107 height 12
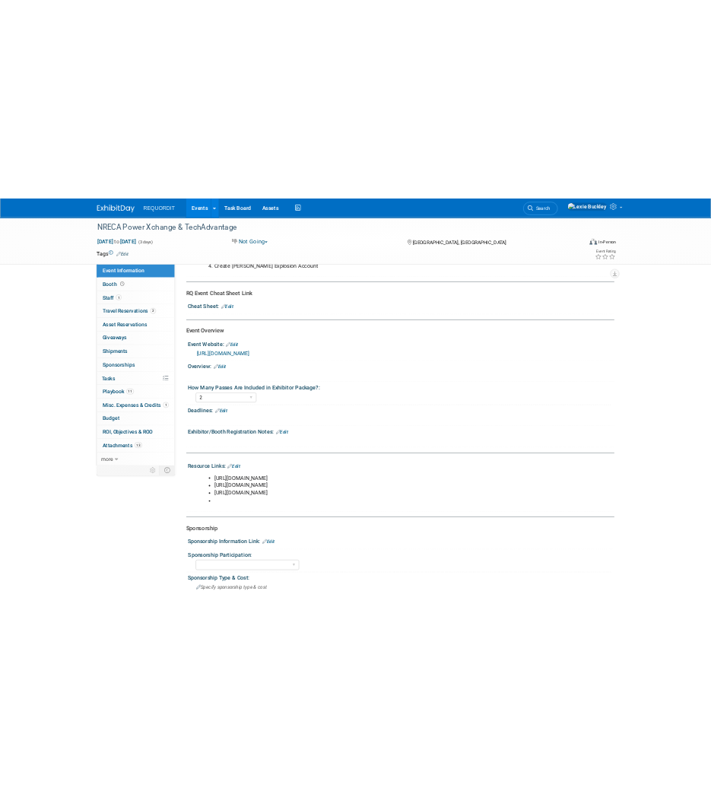
scroll to position [152, 0]
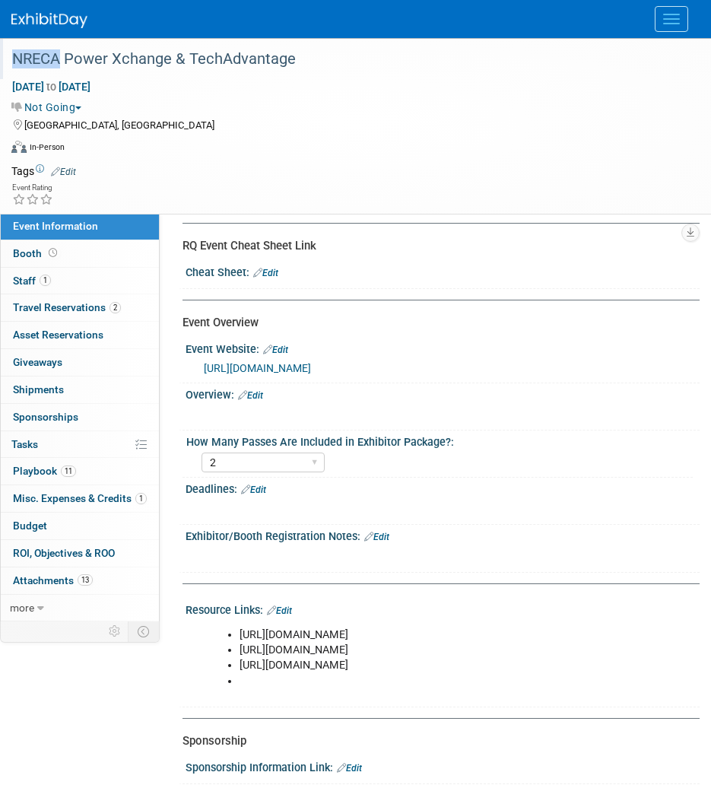
click at [49, 44] on div "NRECA Power Xchange & TechAdvantage" at bounding box center [346, 58] width 692 height 41
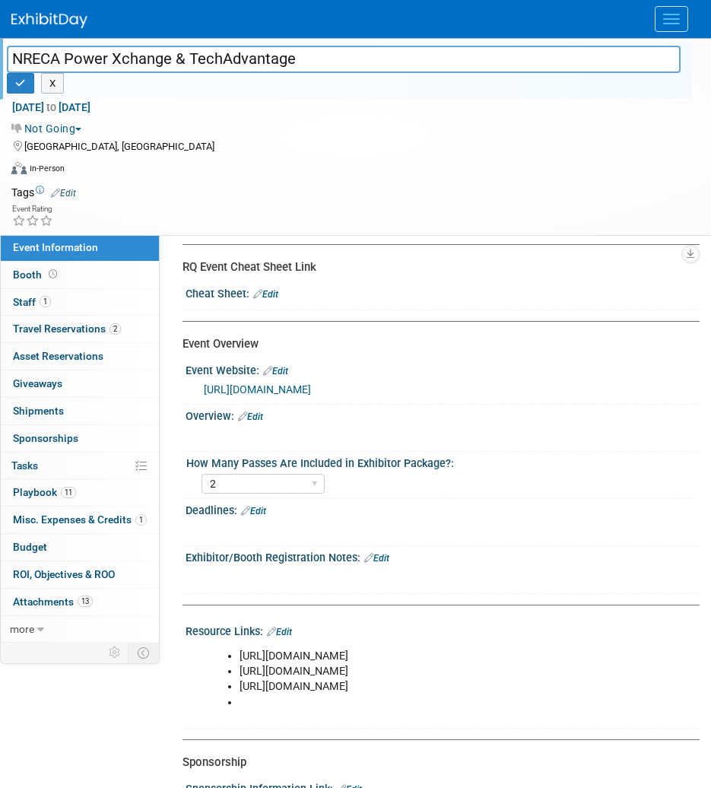
click at [48, 15] on img at bounding box center [49, 20] width 76 height 15
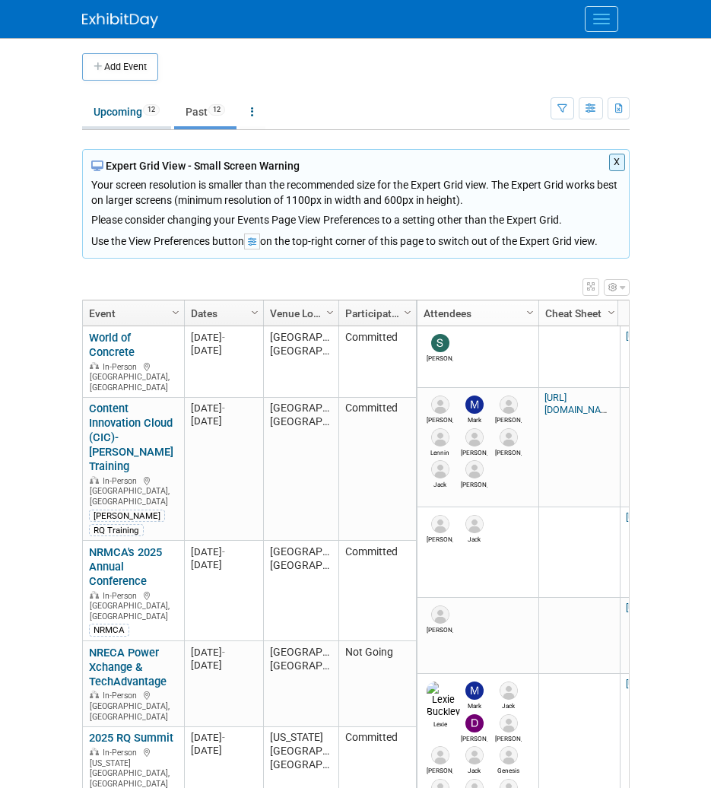
click at [149, 114] on span "12" at bounding box center [151, 109] width 17 height 11
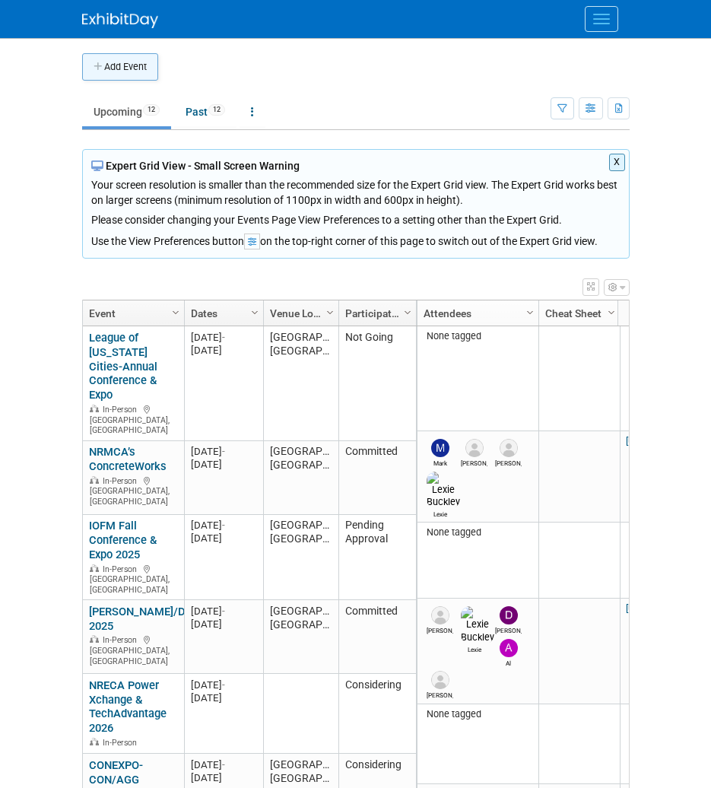
click at [116, 68] on button "Add Event" at bounding box center [120, 66] width 76 height 27
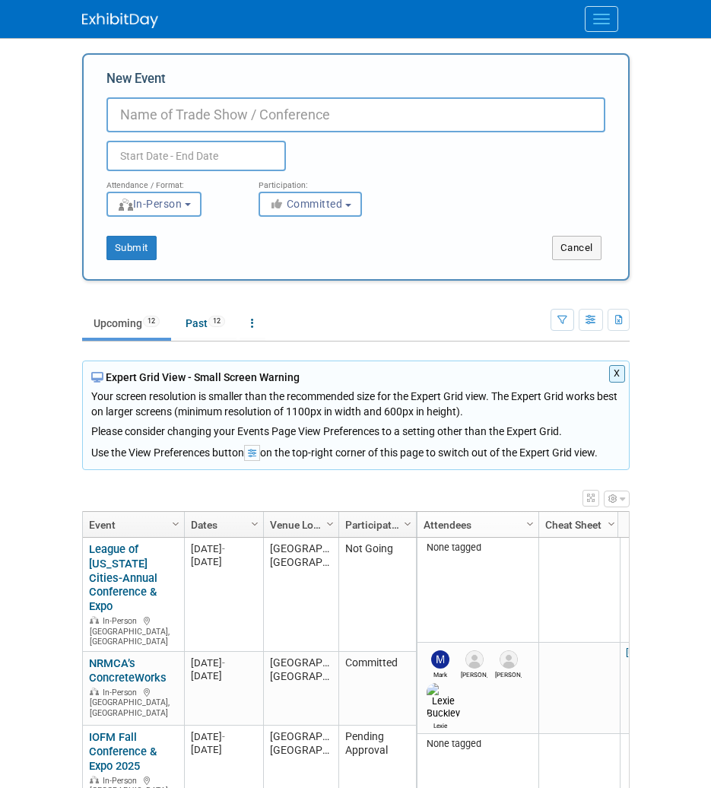
click at [310, 116] on input "New Event" at bounding box center [356, 114] width 499 height 35
click at [183, 120] on input "New Event" at bounding box center [356, 114] width 499 height 35
paste input "NRMCA 2026 Annual Convention"
type input "NRMCA 2026 Annual Convention"
click at [154, 158] on input "text" at bounding box center [197, 156] width 180 height 30
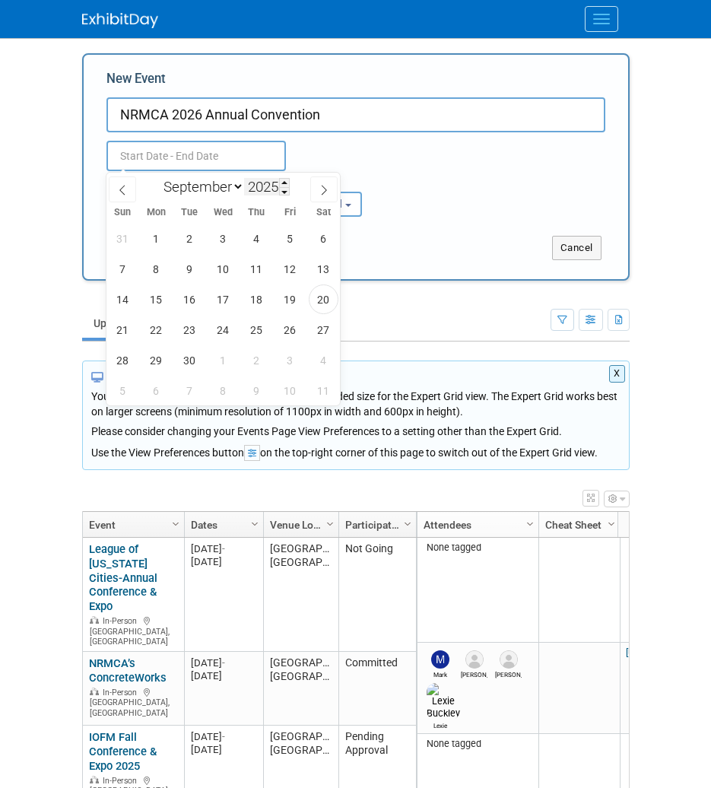
click at [254, 193] on input "2025" at bounding box center [267, 187] width 46 height 18
click at [284, 178] on span at bounding box center [284, 182] width 11 height 9
type input "2026"
click at [212, 190] on select "January February March April May June July August September October November De…" at bounding box center [201, 186] width 88 height 19
select select "1"
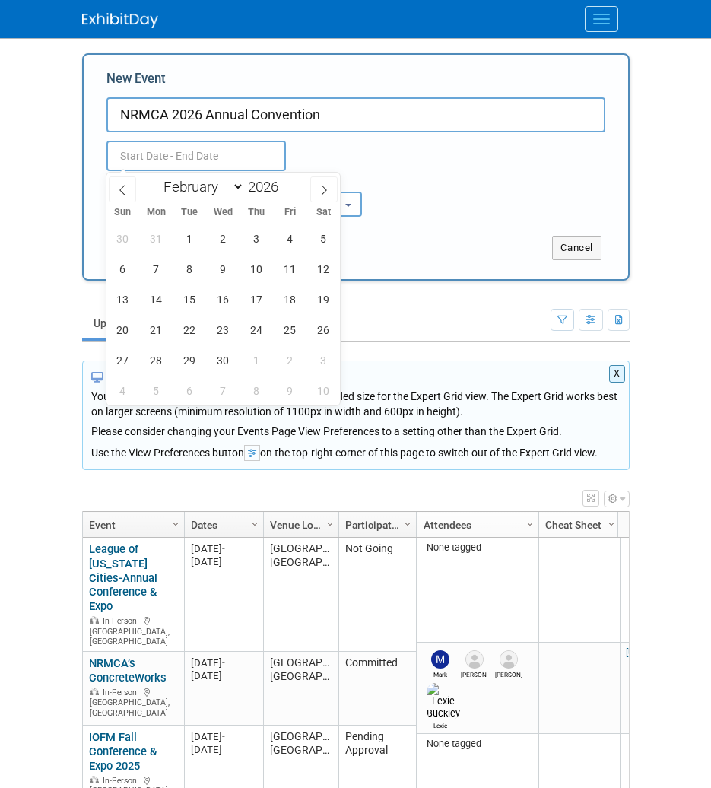
click at [157, 177] on select "January February March April May June July August September October November De…" at bounding box center [201, 186] width 88 height 19
click at [284, 329] on span "27" at bounding box center [290, 330] width 30 height 30
click at [156, 349] on span "2" at bounding box center [157, 360] width 30 height 30
type input "[DATE] to [DATE]"
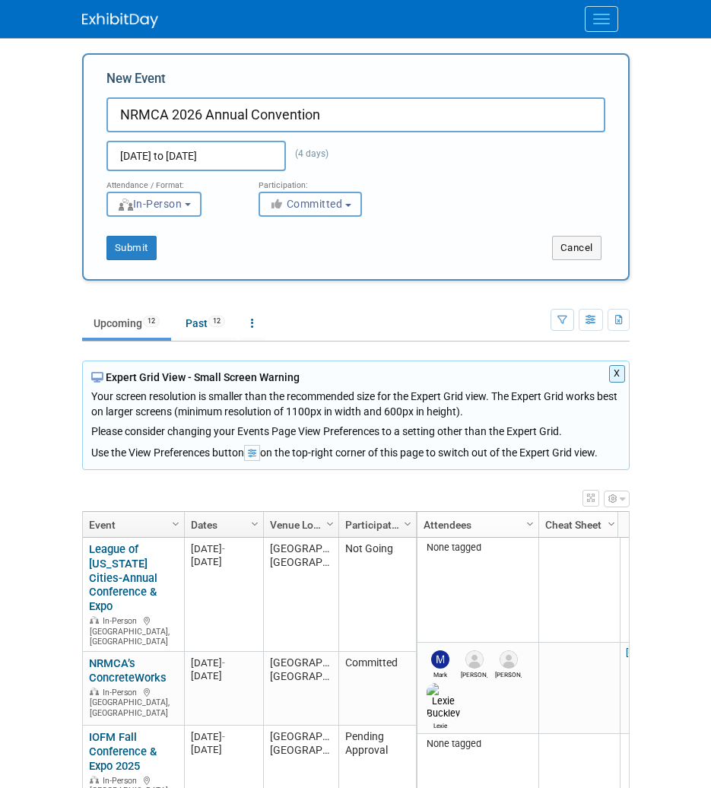
click at [311, 208] on span "Committed" at bounding box center [306, 204] width 74 height 12
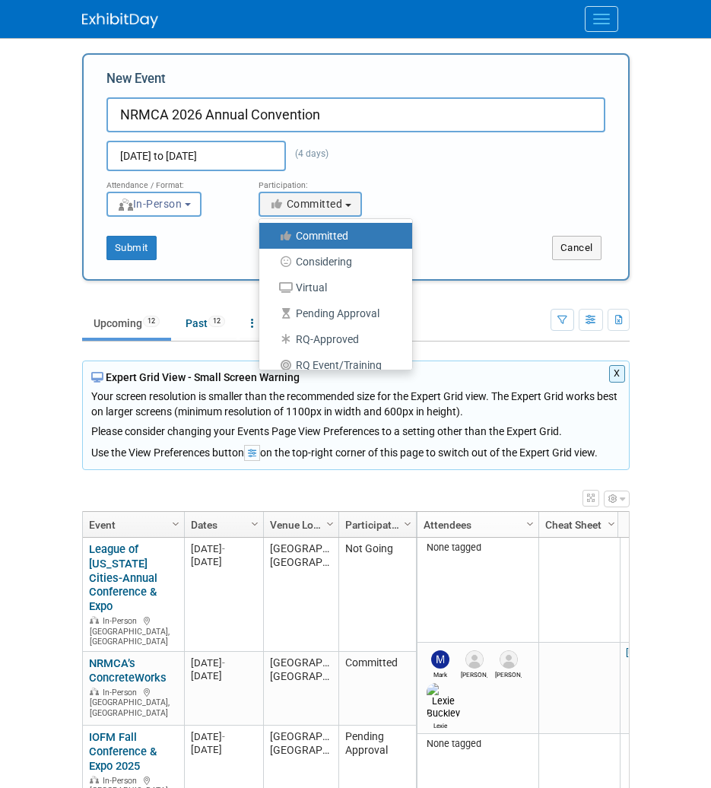
click at [315, 269] on label "Considering" at bounding box center [332, 262] width 130 height 20
click at [273, 267] on input "Considering" at bounding box center [268, 262] width 10 height 10
select select "2"
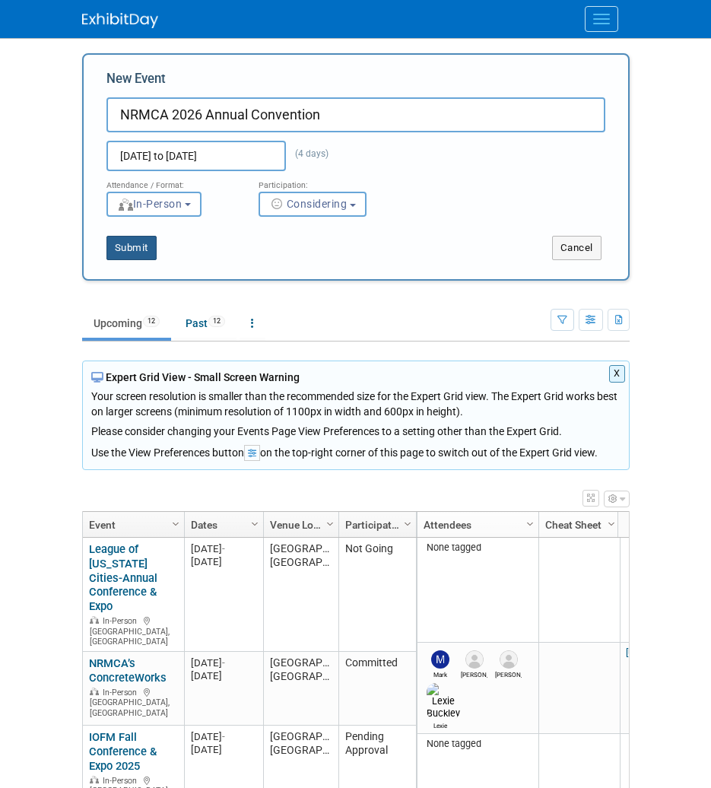
click at [128, 254] on button "Submit" at bounding box center [132, 248] width 50 height 24
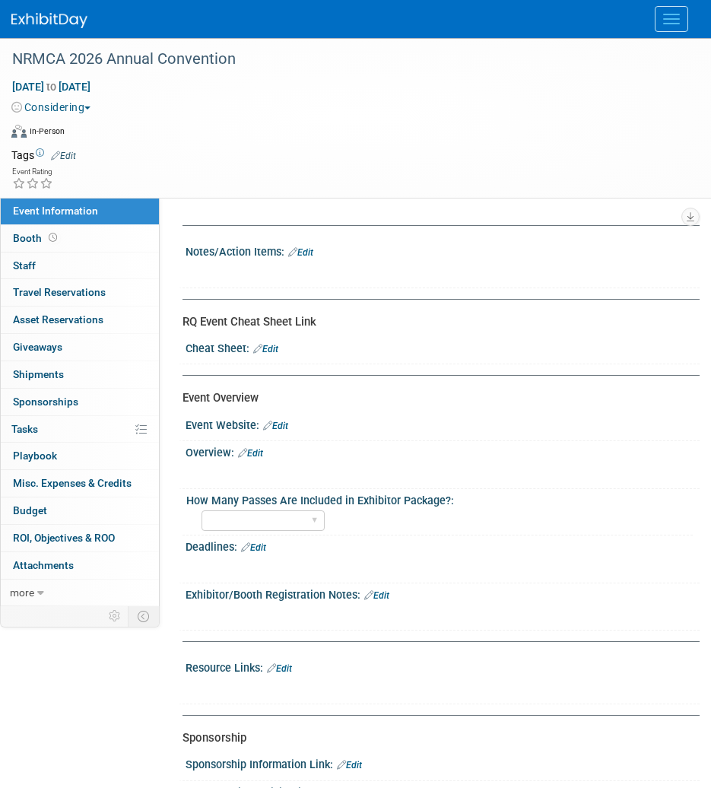
click at [305, 246] on div "Notes/Action Items: Edit" at bounding box center [443, 250] width 514 height 20
click at [305, 263] on div at bounding box center [435, 270] width 473 height 15
click at [311, 241] on div "Notes/Action Items: Edit" at bounding box center [443, 250] width 514 height 20
click at [311, 247] on link "Edit" at bounding box center [300, 252] width 25 height 11
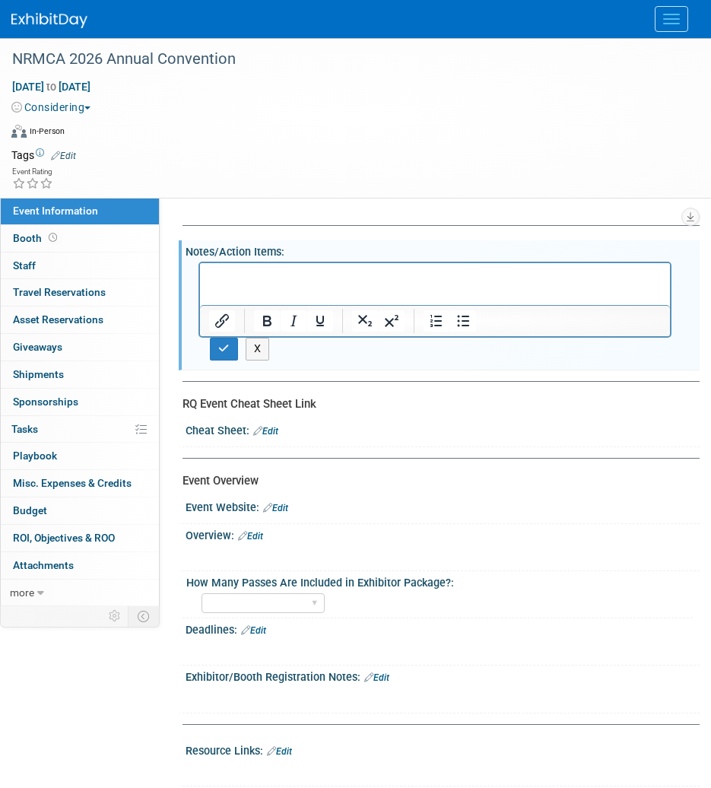
click at [304, 277] on p "Rich Text Area. Press ALT-0 for help." at bounding box center [435, 276] width 453 height 15
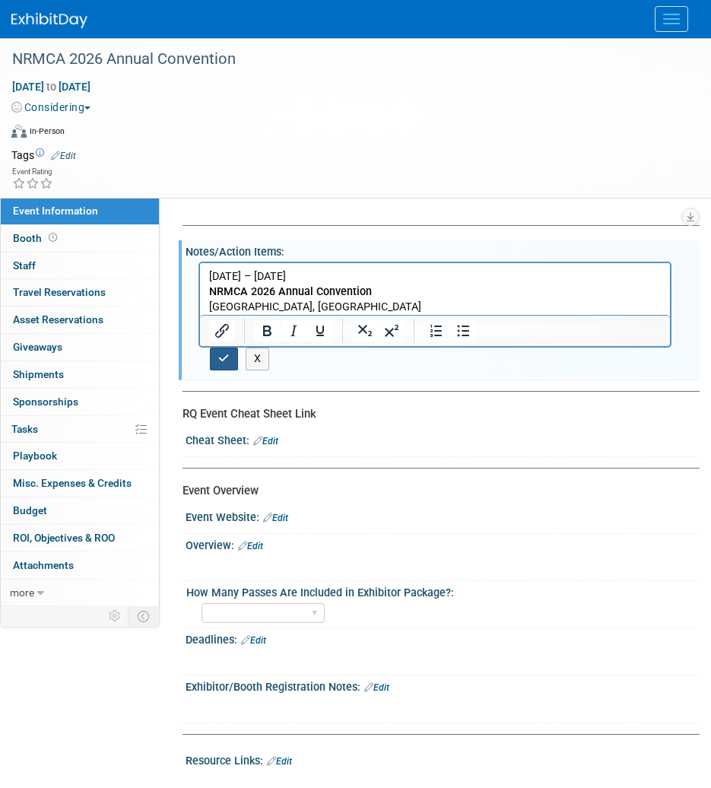
click at [219, 354] on icon "button" at bounding box center [223, 358] width 11 height 11
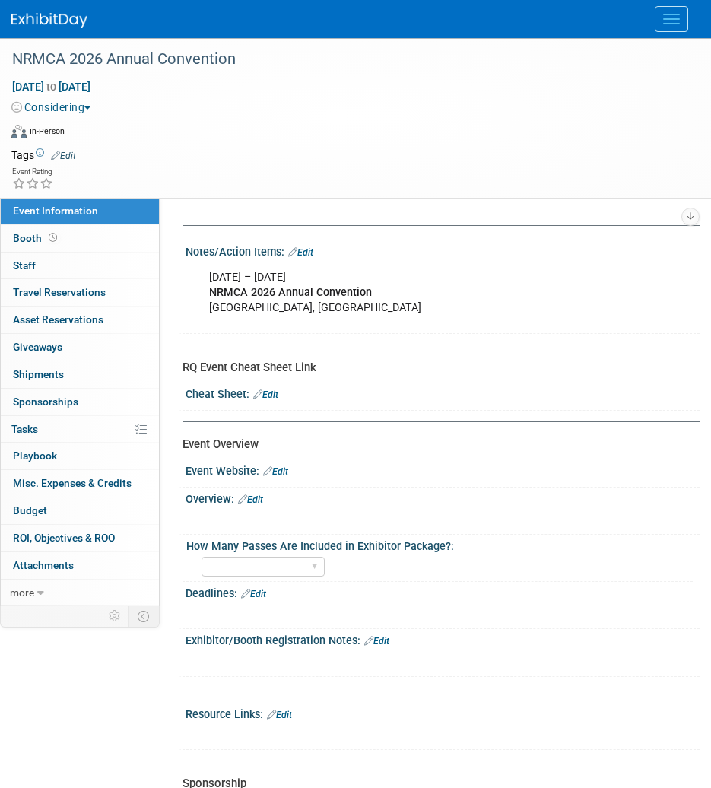
click at [30, 22] on img at bounding box center [49, 20] width 76 height 15
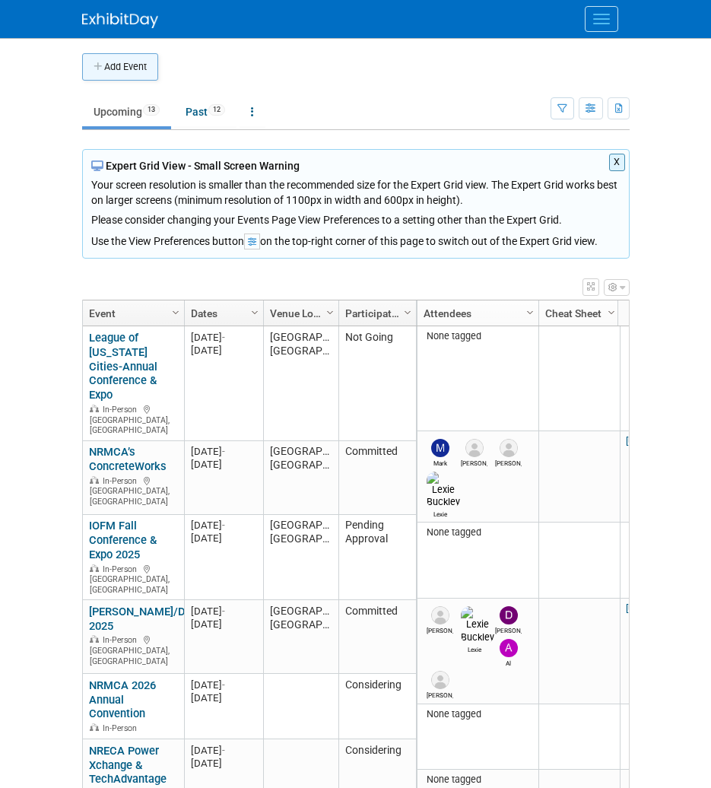
click at [91, 62] on button "Add Event" at bounding box center [120, 66] width 76 height 27
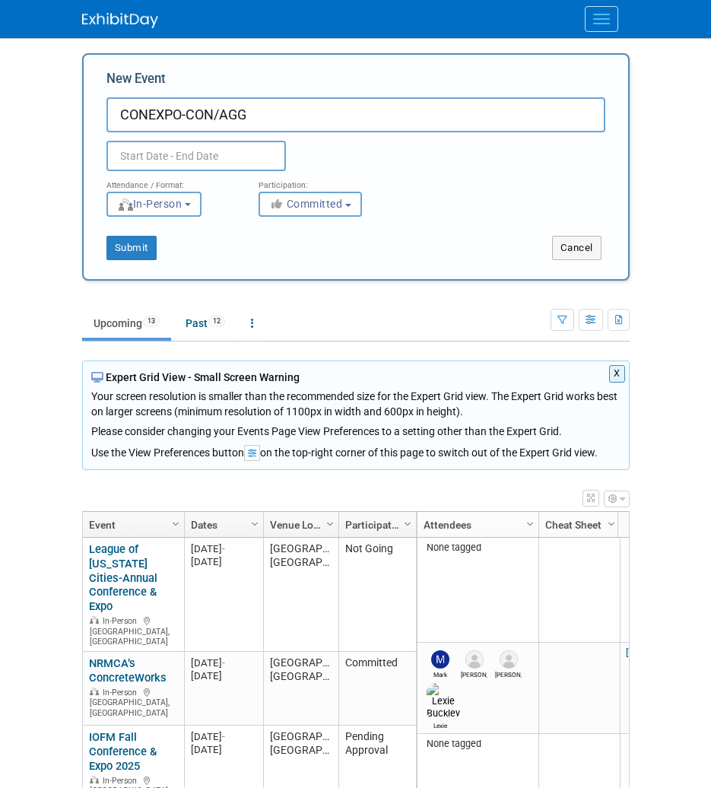
type input "CONEXPO-CON/AGG"
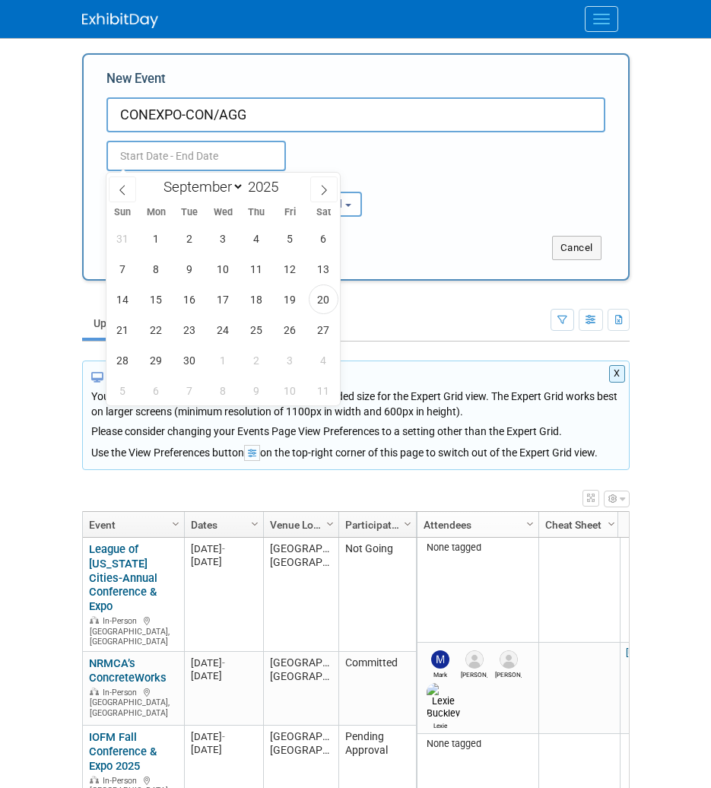
click at [252, 148] on input "text" at bounding box center [197, 156] width 180 height 30
click at [284, 179] on span at bounding box center [284, 182] width 11 height 9
type input "2026"
click at [209, 192] on select "January February March April May June July August September October November De…" at bounding box center [201, 186] width 88 height 19
select select "2"
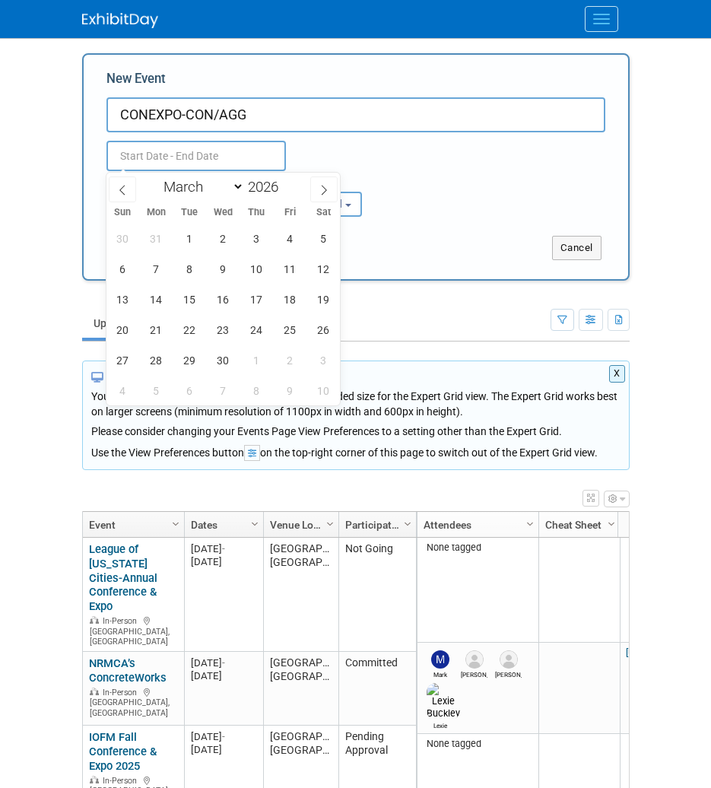
click at [157, 177] on select "January February March April May June July August September October November De…" at bounding box center [201, 186] width 88 height 19
click at [196, 237] on span "3" at bounding box center [190, 239] width 30 height 30
click at [318, 244] on span "7" at bounding box center [324, 239] width 30 height 30
type input "Mar 3, 2026 to Mar 7, 2026"
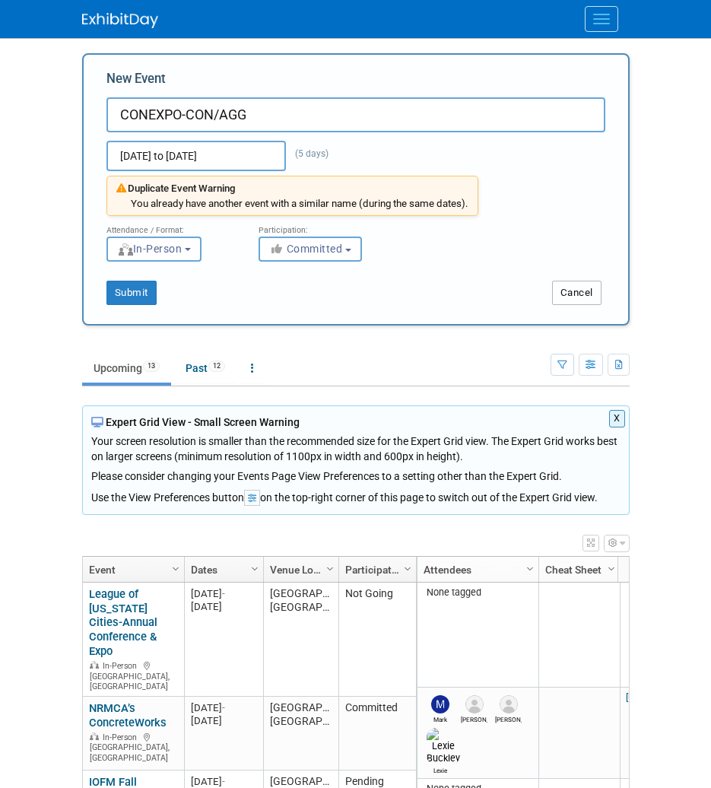
click at [562, 289] on button "Cancel" at bounding box center [576, 293] width 49 height 24
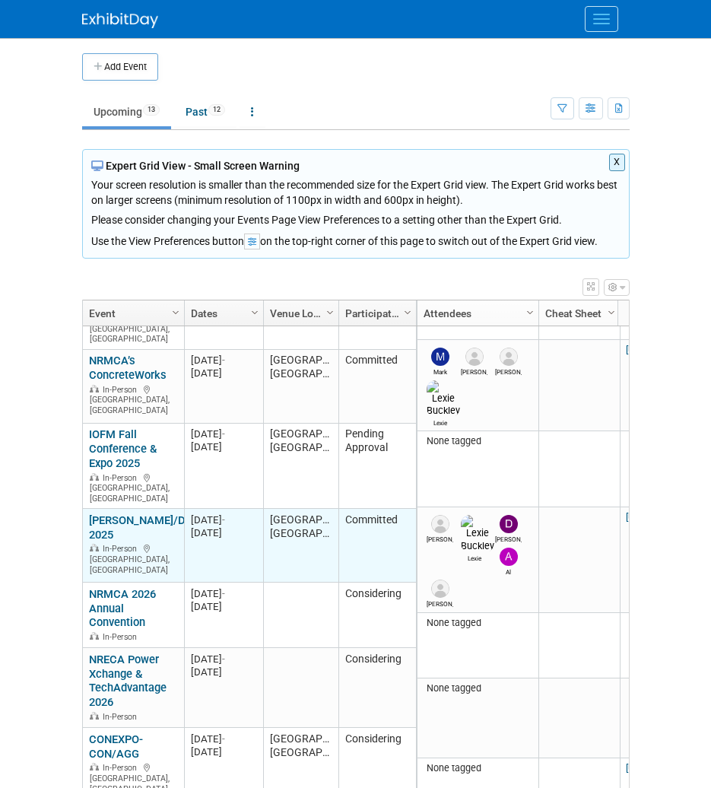
scroll to position [183, 0]
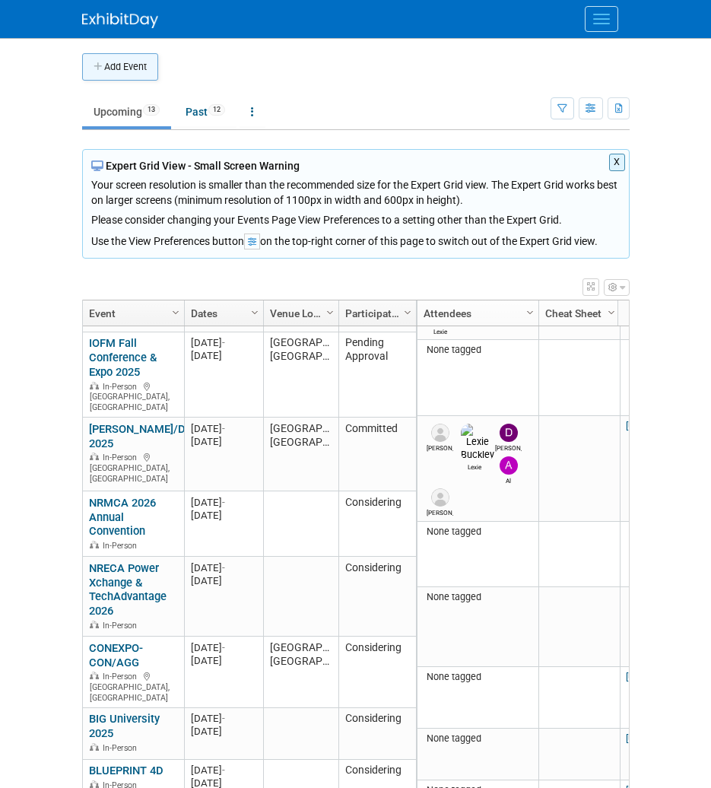
click at [115, 73] on button "Add Event" at bounding box center [120, 66] width 76 height 27
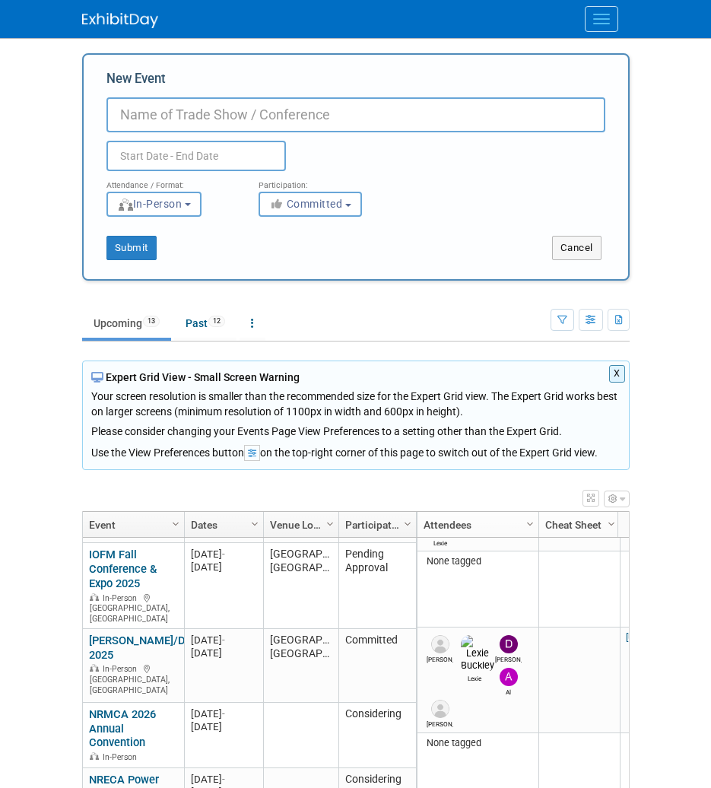
paste input "CFMA's Annual Conference & Exhibition"
type input "CFMA's Annual Conference & Exhibition"
click at [136, 151] on input "text" at bounding box center [197, 156] width 180 height 30
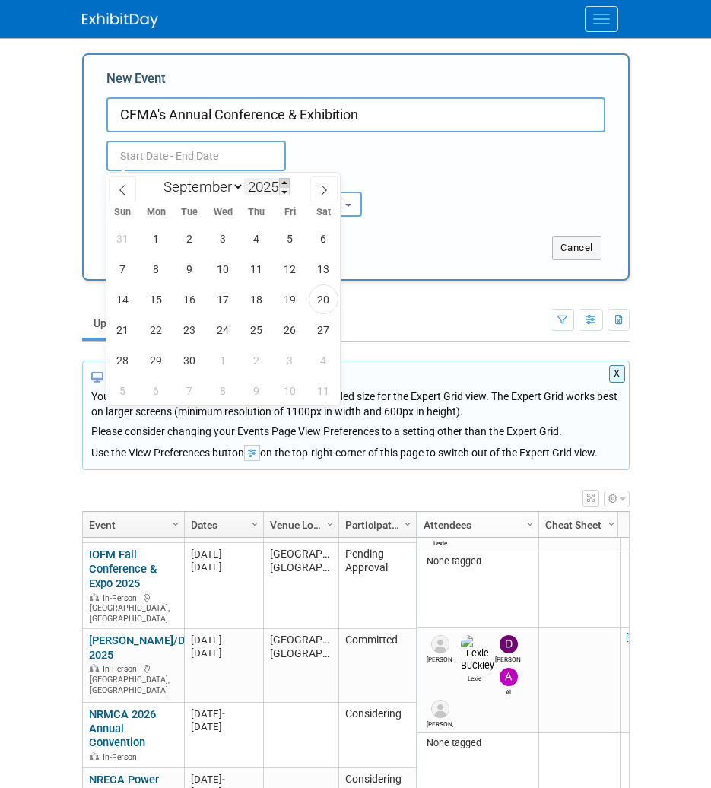
click at [286, 179] on span at bounding box center [284, 182] width 11 height 9
type input "2027"
click at [184, 191] on select "January February March April May June July August September October November De…" at bounding box center [201, 186] width 88 height 19
select select "4"
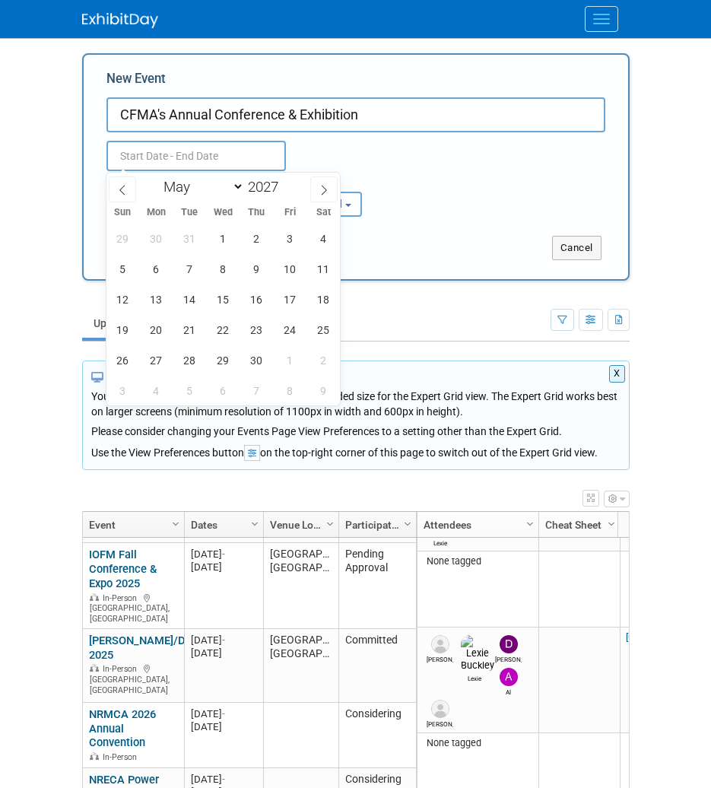
click at [157, 177] on select "January February March April May June July August September October November De…" at bounding box center [201, 186] width 88 height 19
click at [326, 342] on span "22" at bounding box center [324, 330] width 30 height 30
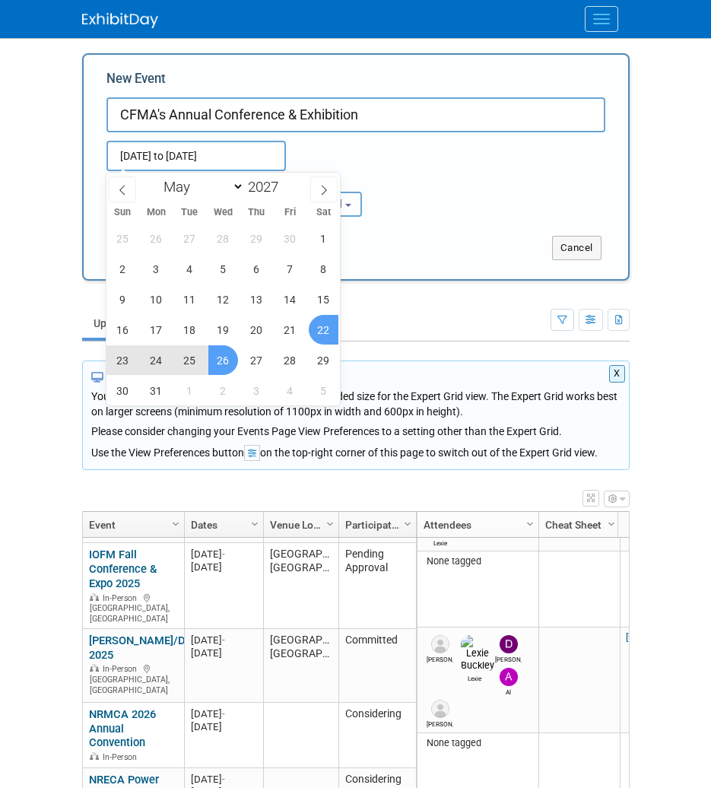
click at [220, 365] on span "26" at bounding box center [223, 360] width 30 height 30
type input "May 22, 2027 to May 26, 2027"
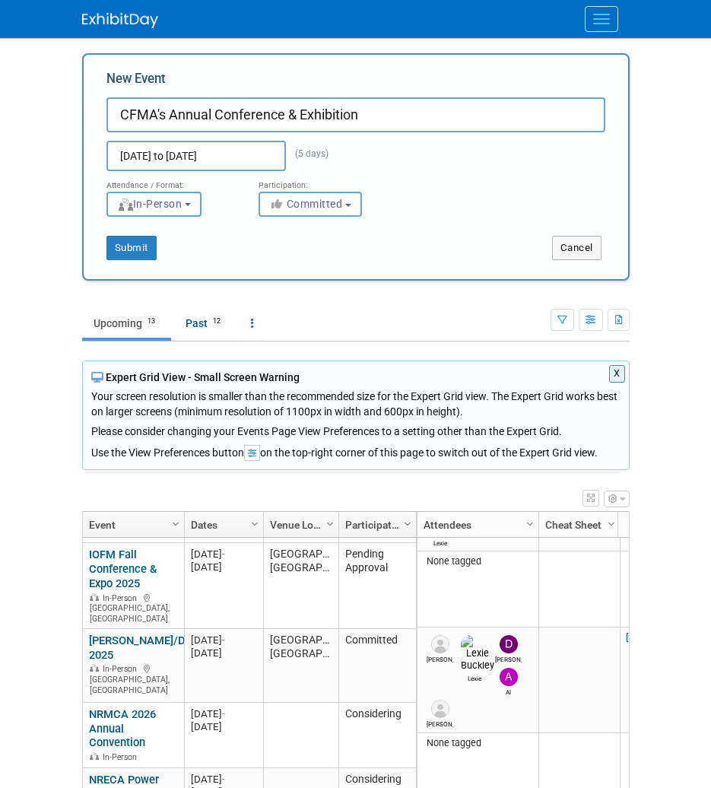
click at [183, 205] on span "In-Person" at bounding box center [149, 204] width 65 height 12
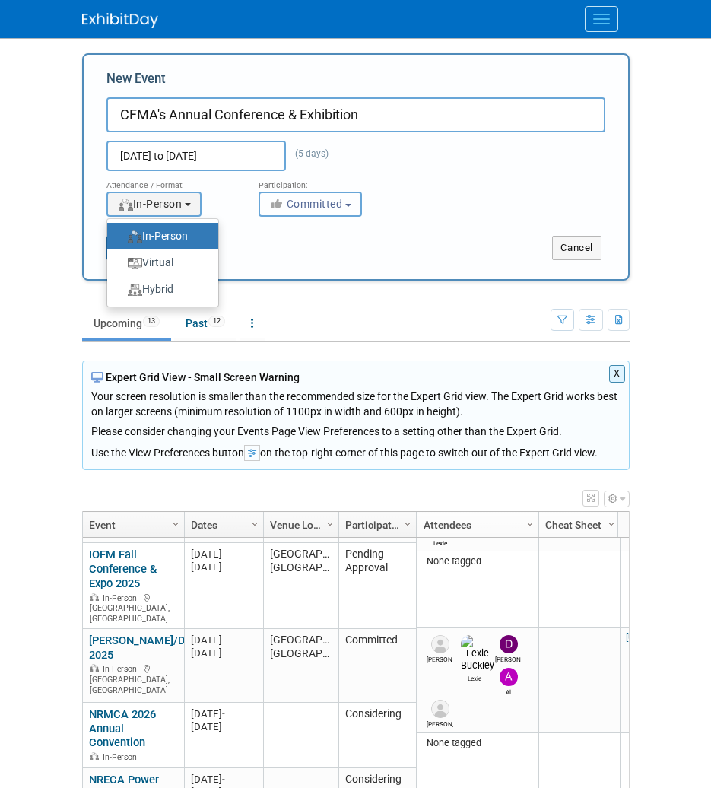
click at [267, 215] on button "Committed" at bounding box center [310, 204] width 103 height 25
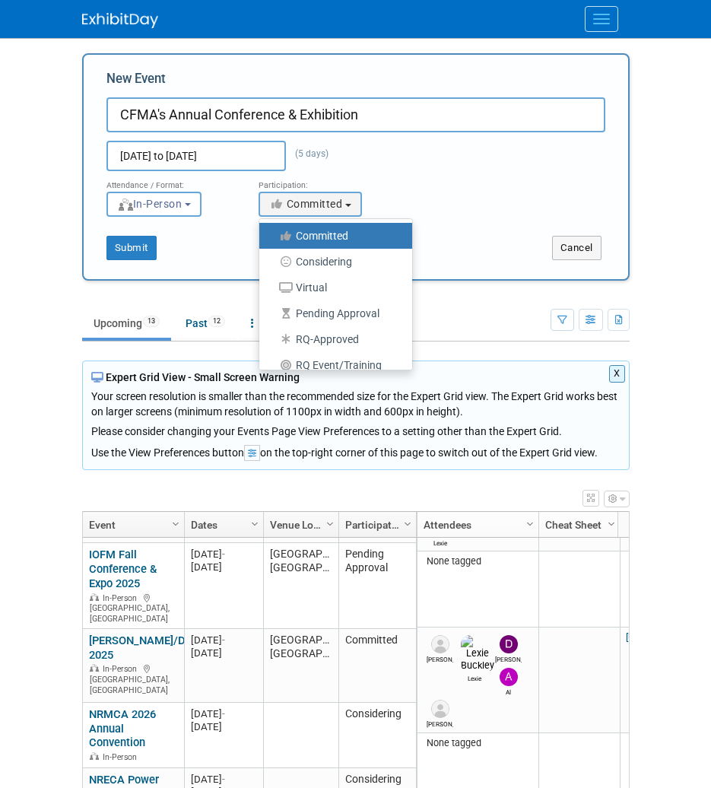
click at [302, 265] on label "Considering" at bounding box center [332, 262] width 130 height 20
click at [273, 265] on input "Considering" at bounding box center [268, 262] width 10 height 10
select select "2"
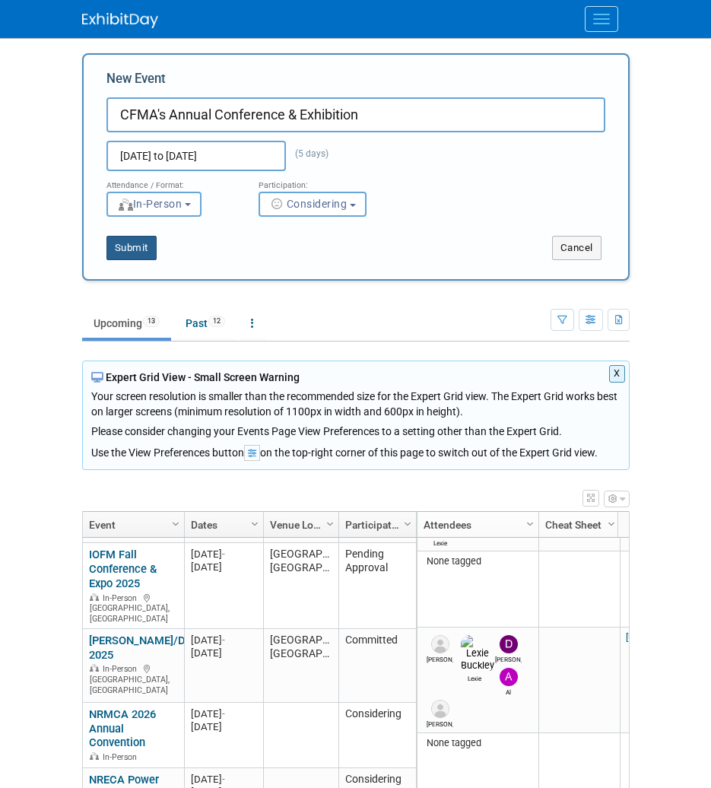
click at [135, 256] on button "Submit" at bounding box center [132, 248] width 50 height 24
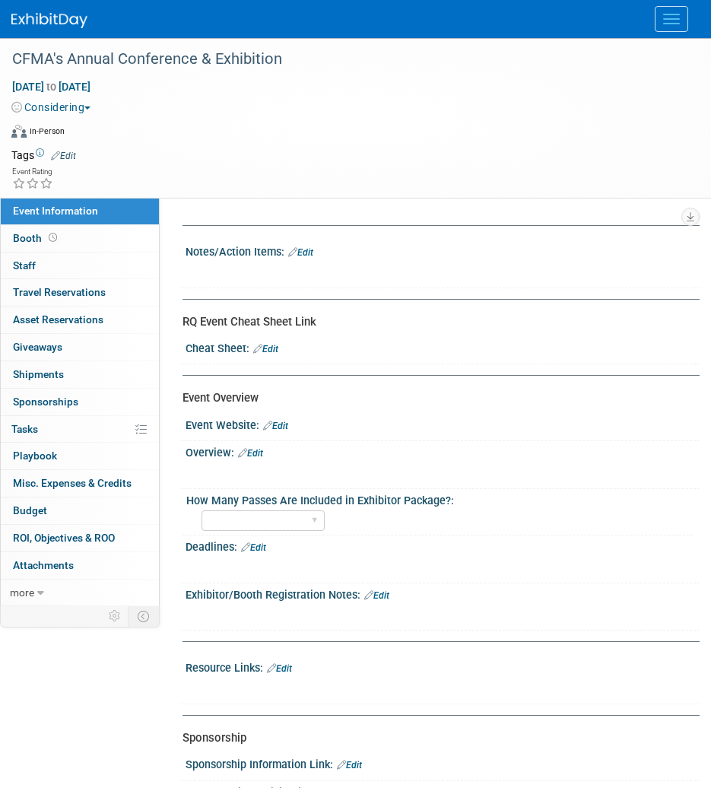
click at [50, 16] on img at bounding box center [49, 20] width 76 height 15
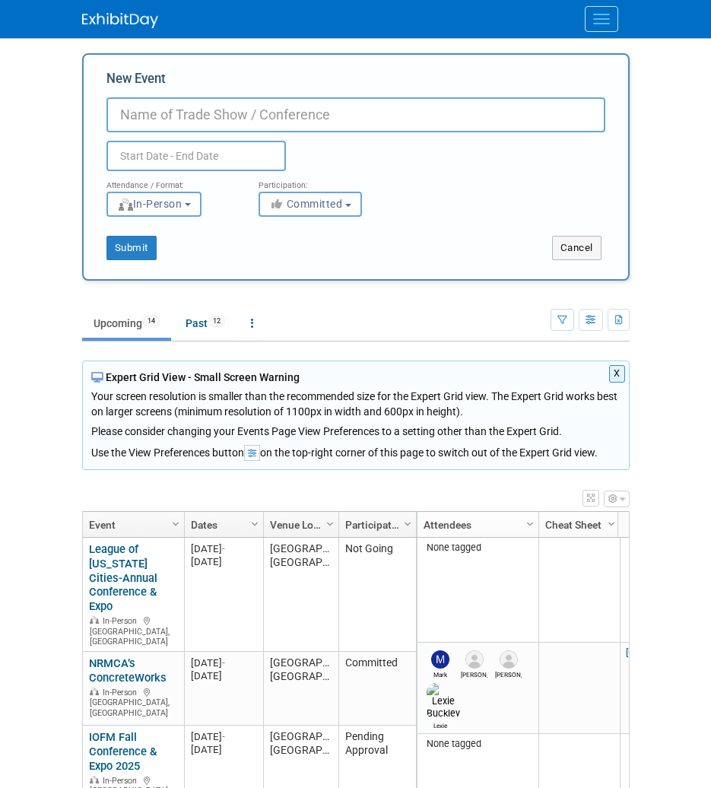
select select "8"
type input "CFMA's Annual Conference & Exhibition"
click at [212, 161] on input "text" at bounding box center [197, 156] width 180 height 30
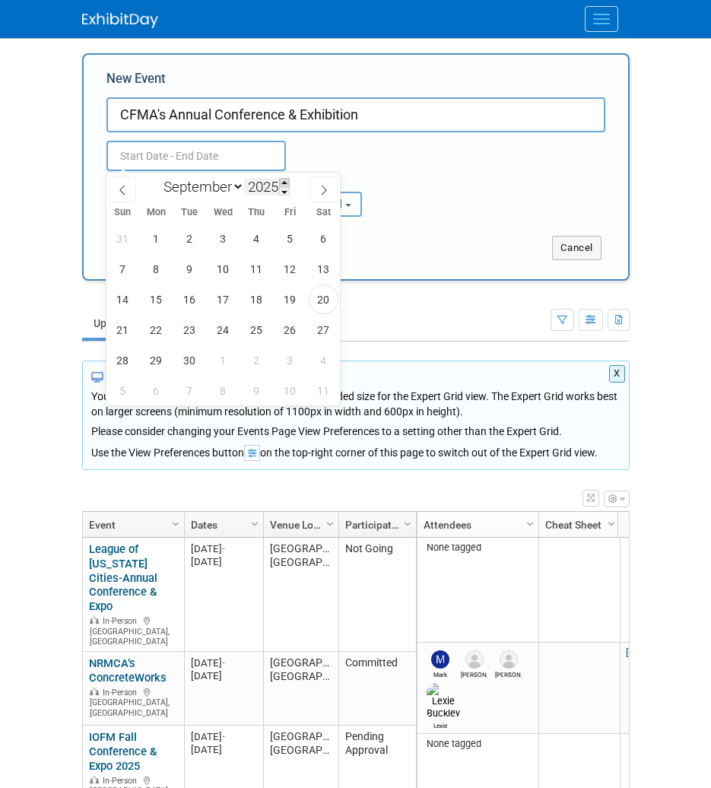
click at [286, 183] on span at bounding box center [284, 182] width 11 height 9
click at [286, 185] on span at bounding box center [284, 182] width 11 height 9
type input "2028"
click at [228, 195] on select "January February March April May June July August September October November De…" at bounding box center [201, 186] width 88 height 19
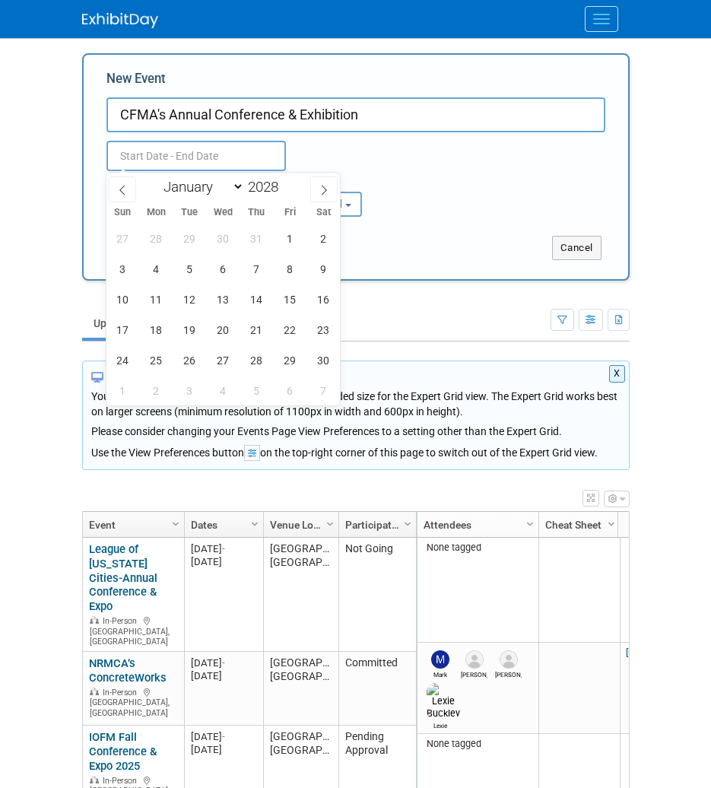
select select "5"
click at [157, 177] on select "January February March April May June July August September October November De…" at bounding box center [201, 186] width 88 height 19
click at [321, 270] on span "10" at bounding box center [324, 269] width 30 height 30
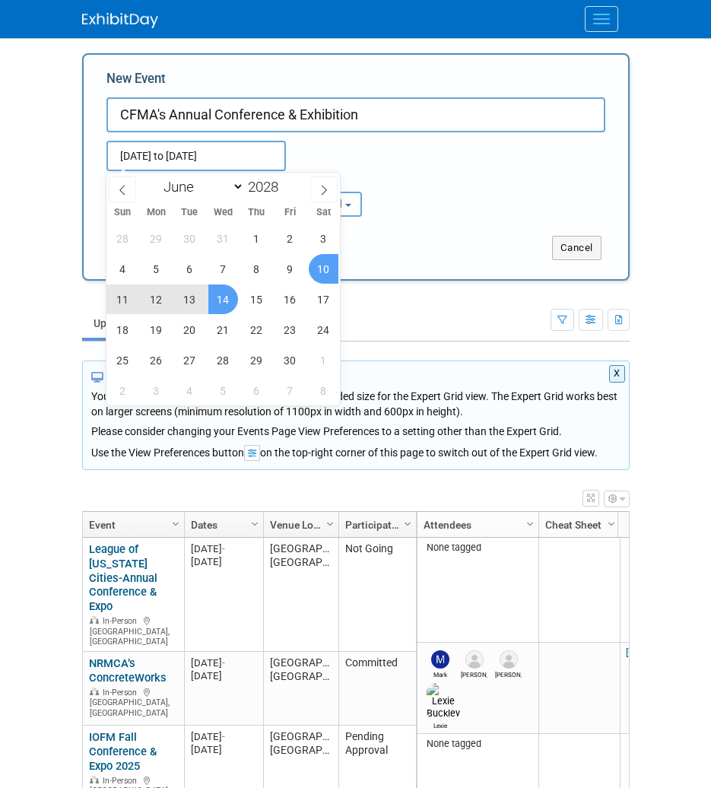
click at [221, 304] on span "14" at bounding box center [223, 300] width 30 height 30
type input "Jun 10, 2028 to Jun 14, 2028"
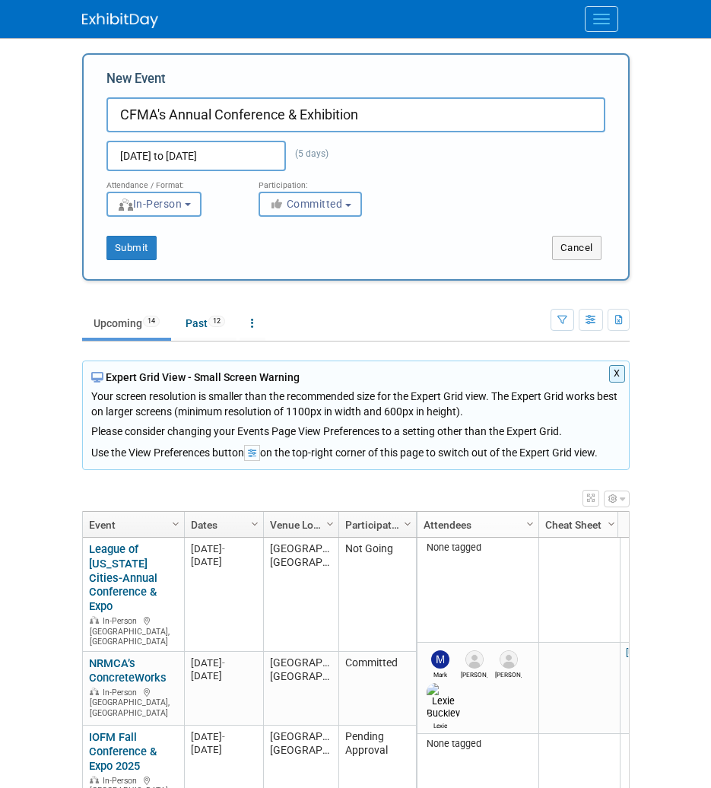
click at [323, 193] on button "Committed" at bounding box center [310, 204] width 103 height 25
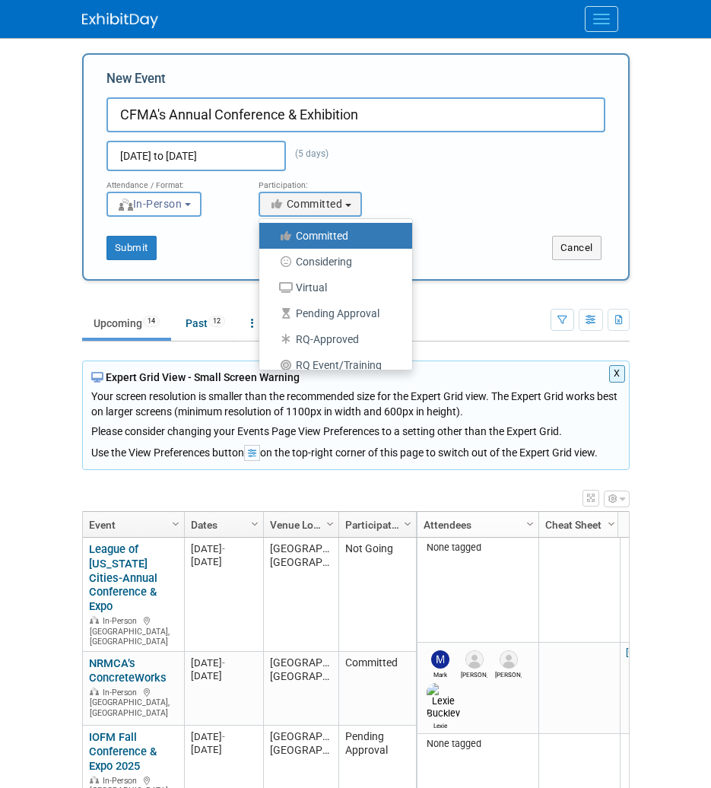
click at [324, 262] on label "Considering" at bounding box center [332, 262] width 130 height 20
click at [273, 262] on input "Considering" at bounding box center [268, 262] width 10 height 10
select select "2"
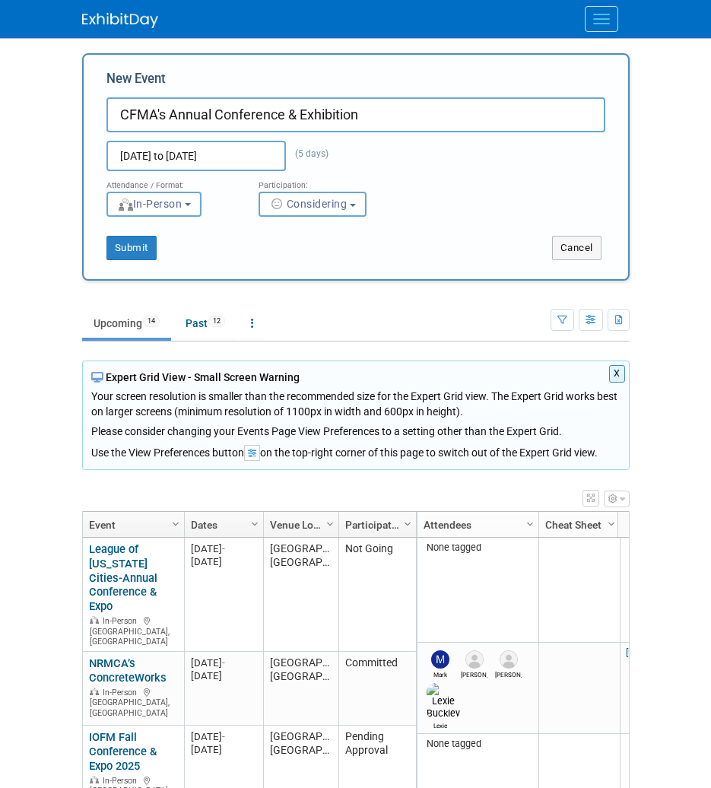
click at [276, 256] on div "Submit Cancel" at bounding box center [356, 248] width 545 height 24
click at [138, 253] on button "Submit" at bounding box center [132, 248] width 50 height 24
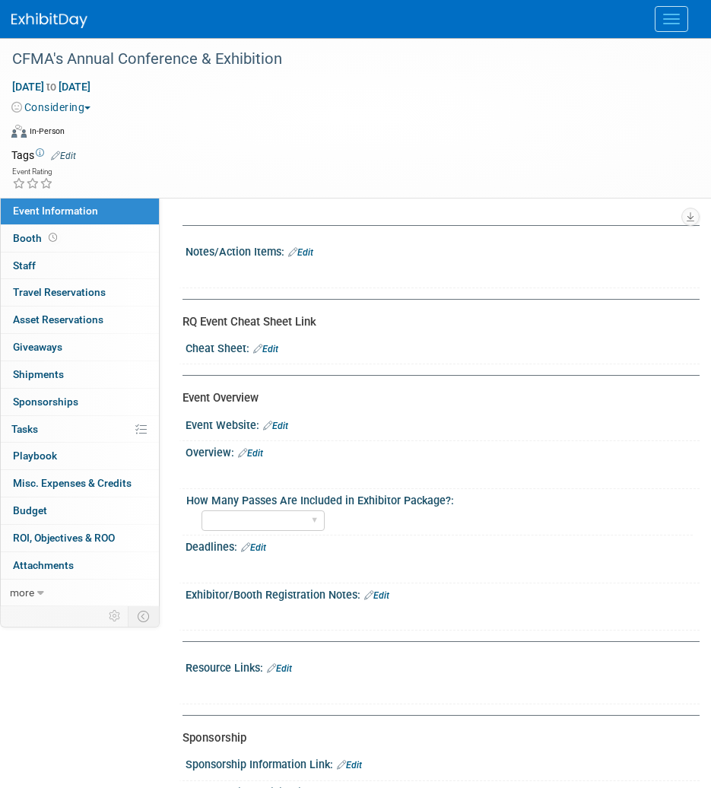
click at [40, 28] on img at bounding box center [49, 20] width 76 height 15
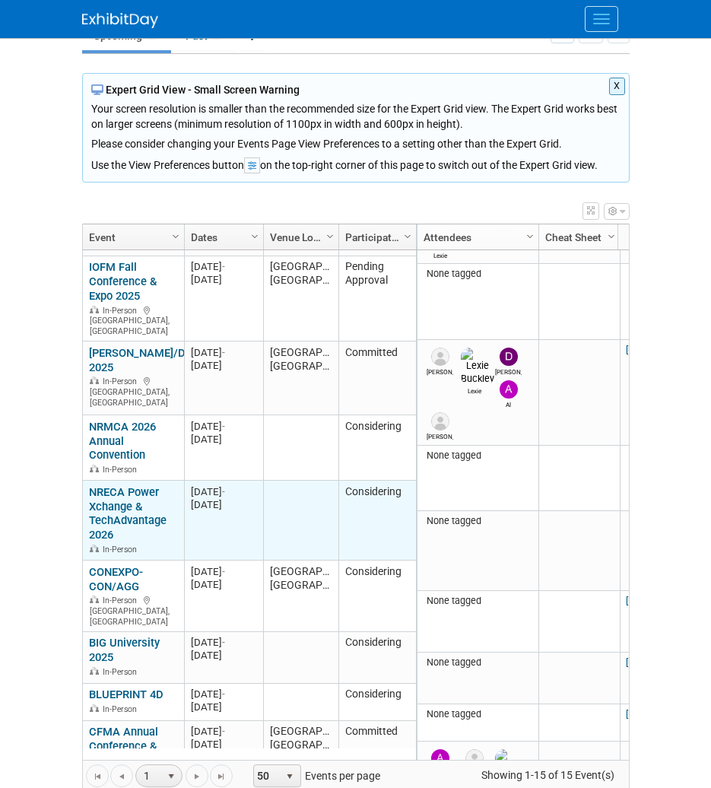
scroll to position [91, 0]
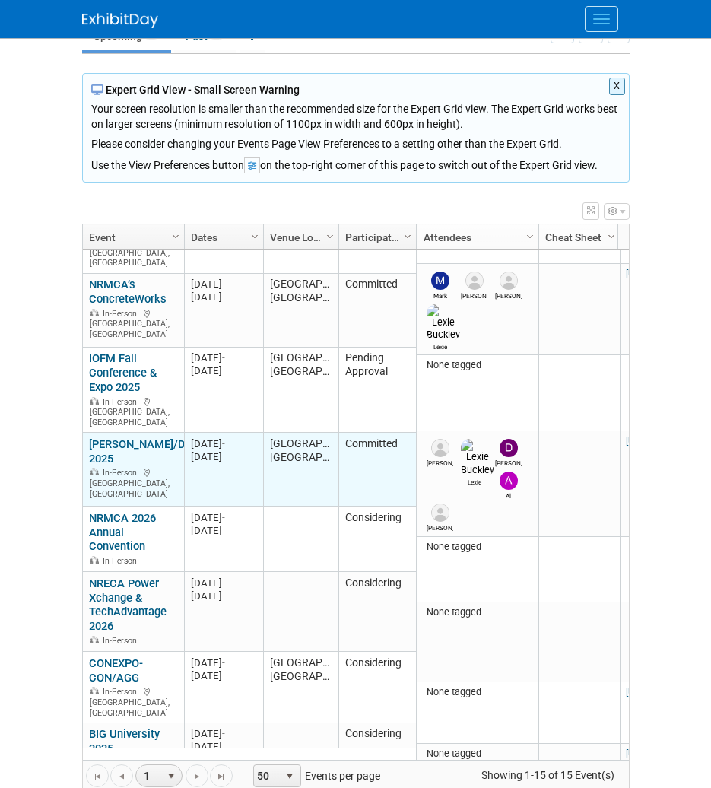
click at [103, 438] on link "[PERSON_NAME]/Dimensions 2025" at bounding box center [163, 452] width 149 height 28
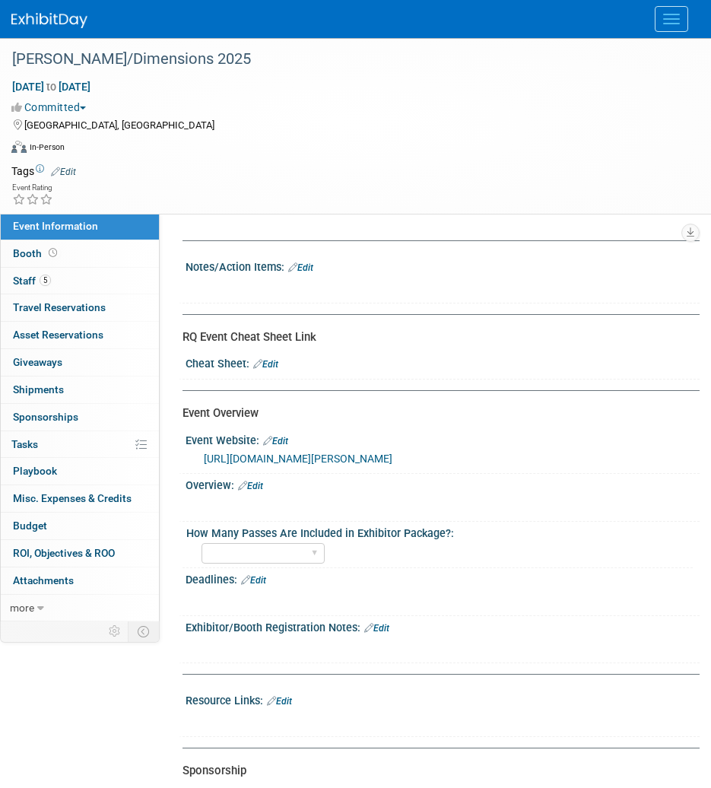
click at [581, 775] on div "Sponsorship" at bounding box center [436, 771] width 506 height 16
